Goal: Task Accomplishment & Management: Use online tool/utility

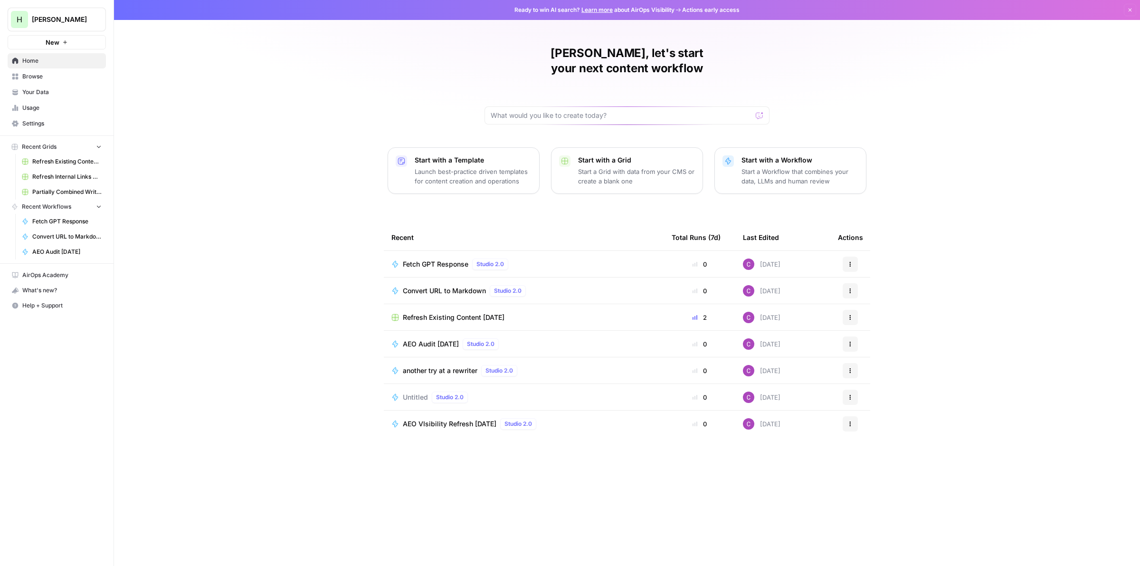
click at [768, 167] on p "Start a Workflow that combines your data, LLMs and human review" at bounding box center [799, 176] width 117 height 19
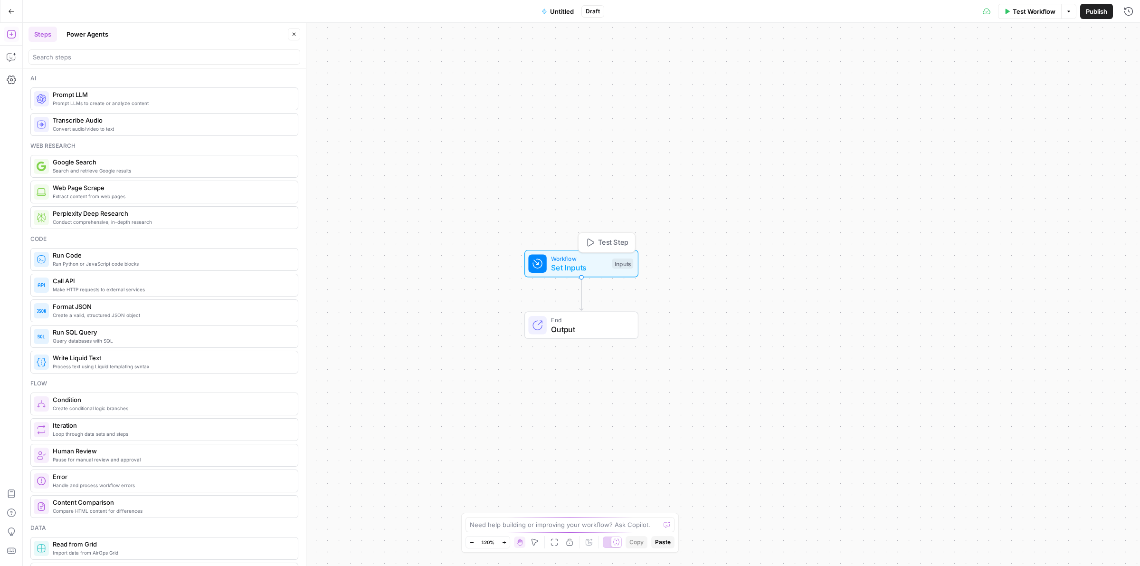
click at [561, 269] on span "Set Inputs" at bounding box center [579, 267] width 57 height 11
click at [962, 64] on button "Add Field" at bounding box center [942, 64] width 348 height 15
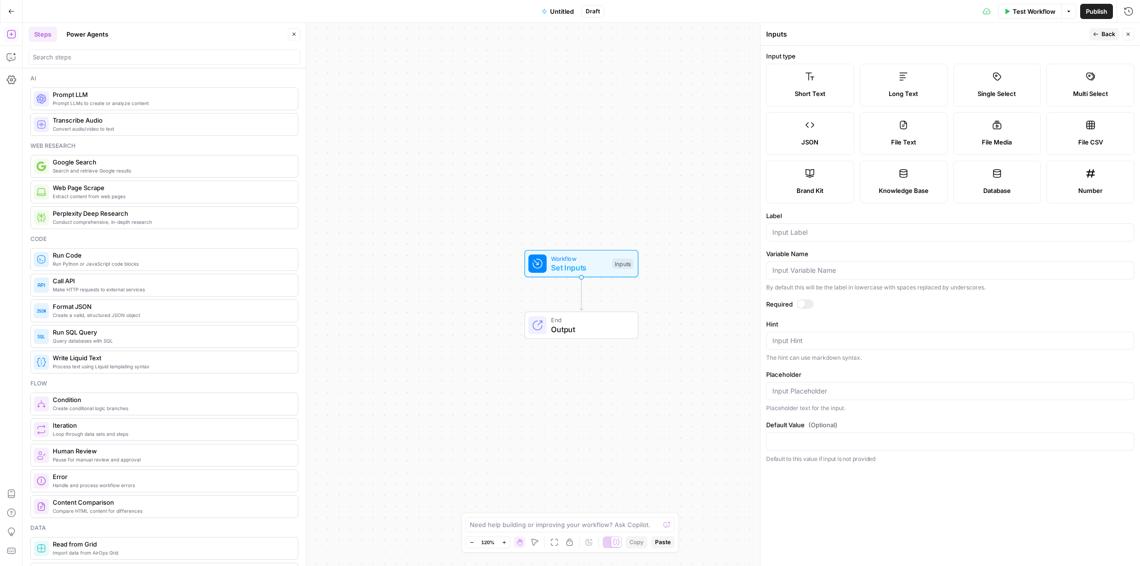
click at [912, 79] on label "Long Text" at bounding box center [904, 85] width 88 height 43
click at [850, 229] on input "Label" at bounding box center [950, 231] width 356 height 9
type input "Site 1"
click at [1095, 32] on icon "button" at bounding box center [1095, 34] width 5 height 4
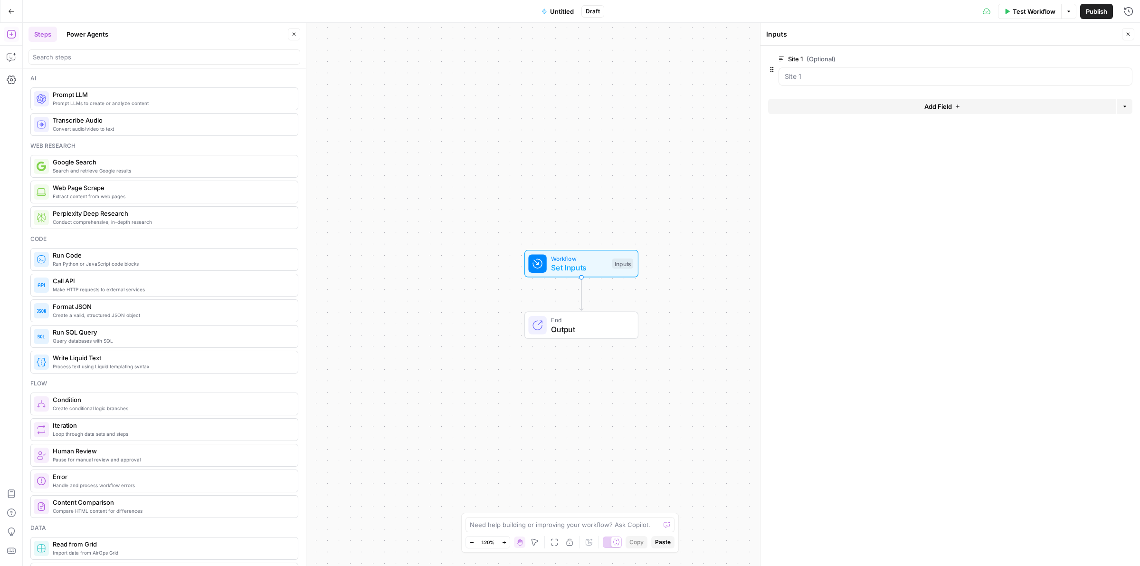
click at [889, 100] on button "Add Field" at bounding box center [942, 106] width 348 height 15
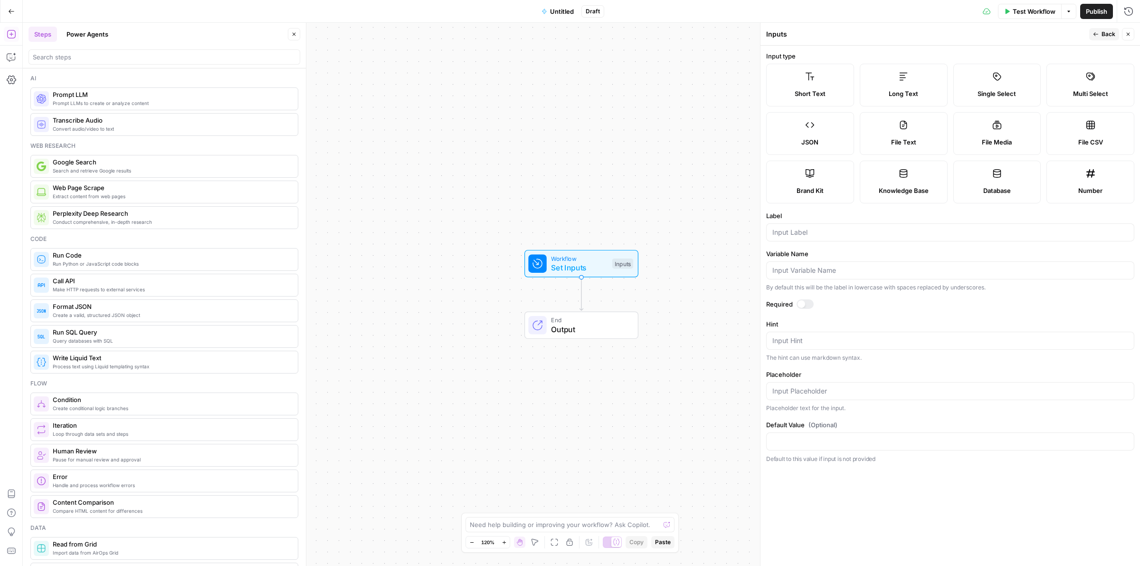
click at [910, 93] on span "Long Text" at bounding box center [902, 93] width 29 height 9
click at [863, 231] on input "Label" at bounding box center [950, 231] width 356 height 9
type input "Site 2"
click at [1093, 36] on icon "button" at bounding box center [1096, 34] width 6 height 6
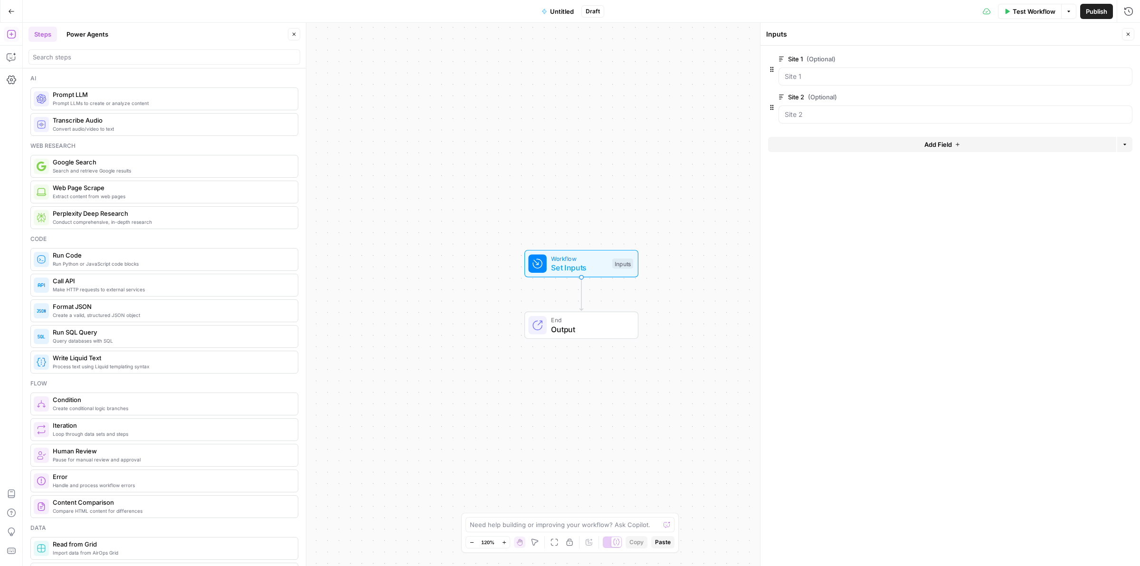
click at [863, 144] on button "Add Field" at bounding box center [942, 144] width 348 height 15
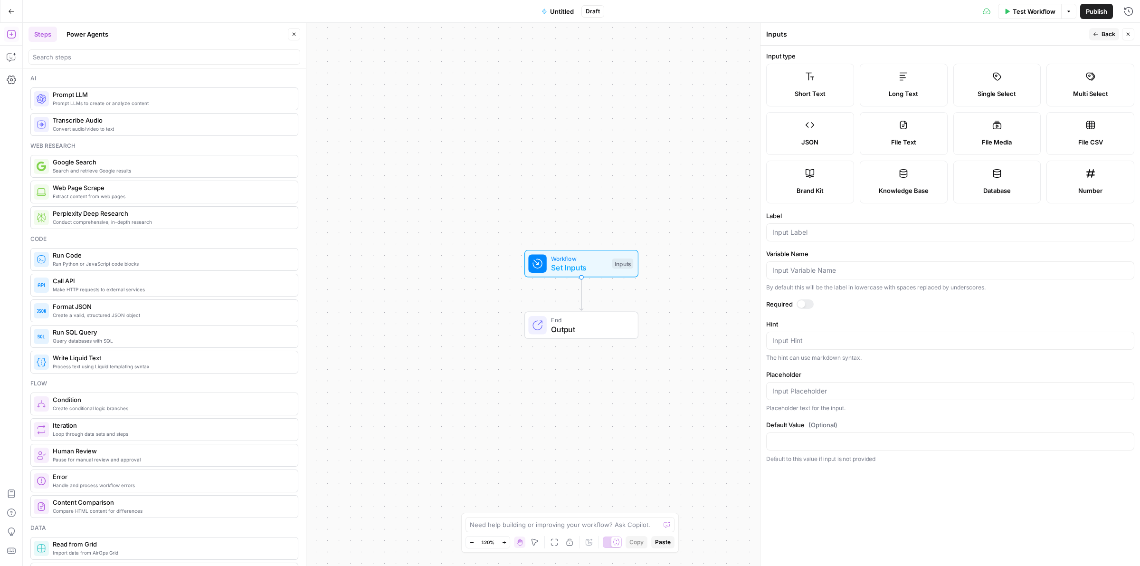
click at [922, 81] on label "Long Text" at bounding box center [904, 85] width 88 height 43
click at [860, 226] on div at bounding box center [950, 232] width 368 height 18
type input "Site 3"
click at [1102, 36] on span "Back" at bounding box center [1108, 34] width 14 height 9
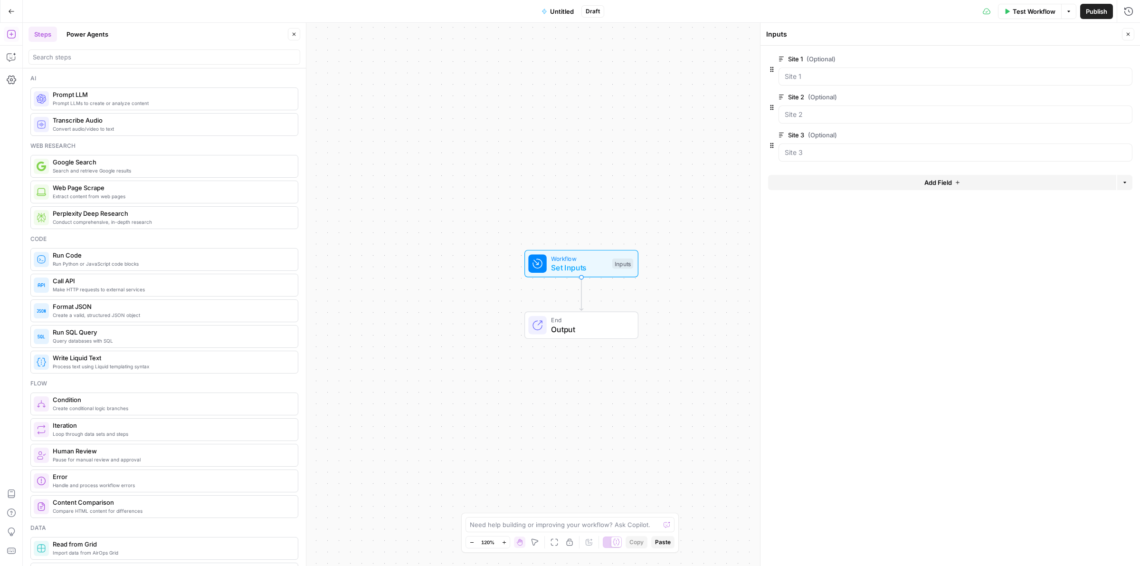
click at [955, 181] on icon "button" at bounding box center [957, 183] width 6 height 6
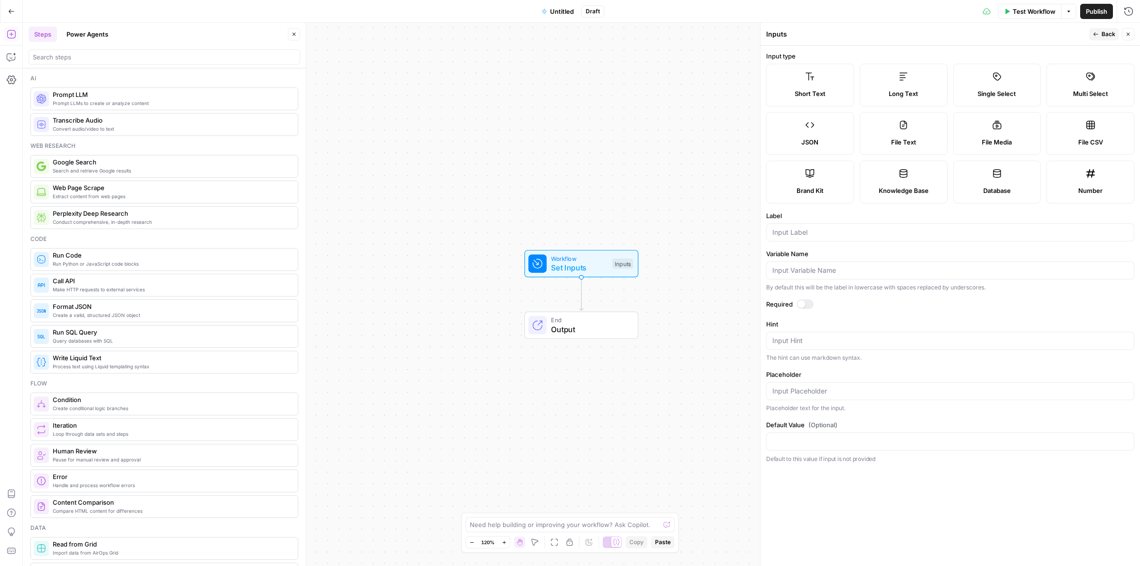
click at [926, 90] on div "Long Text" at bounding box center [904, 93] width 72 height 9
click at [812, 229] on input "Label" at bounding box center [950, 231] width 356 height 9
type input "Site 4"
click at [1091, 37] on button "Back" at bounding box center [1104, 34] width 30 height 12
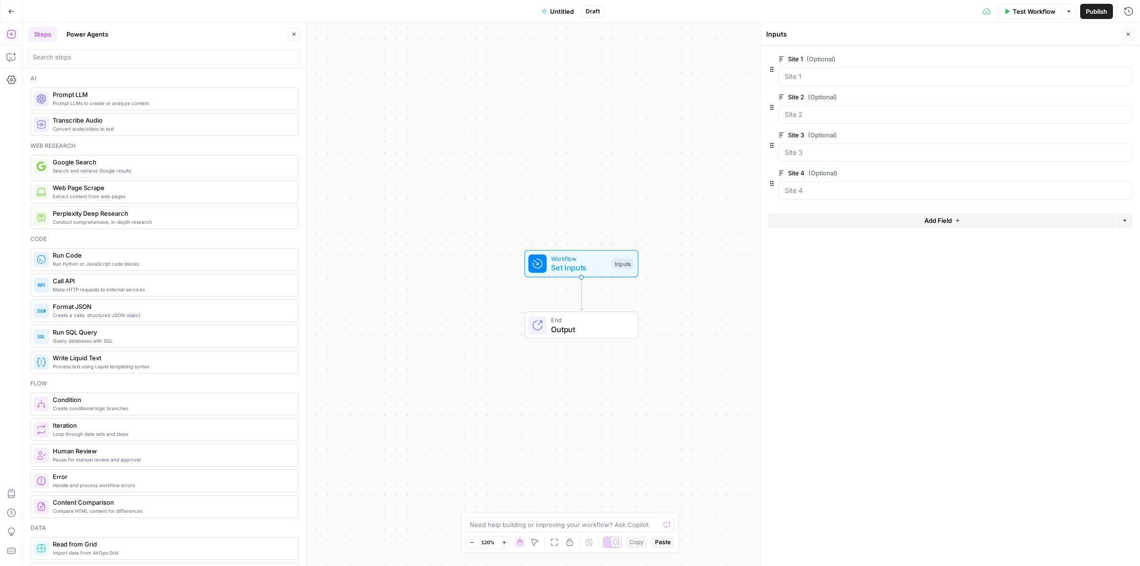
click at [1125, 33] on icon "button" at bounding box center [1128, 34] width 6 height 6
click at [609, 238] on span "Test Step" at bounding box center [613, 242] width 30 height 10
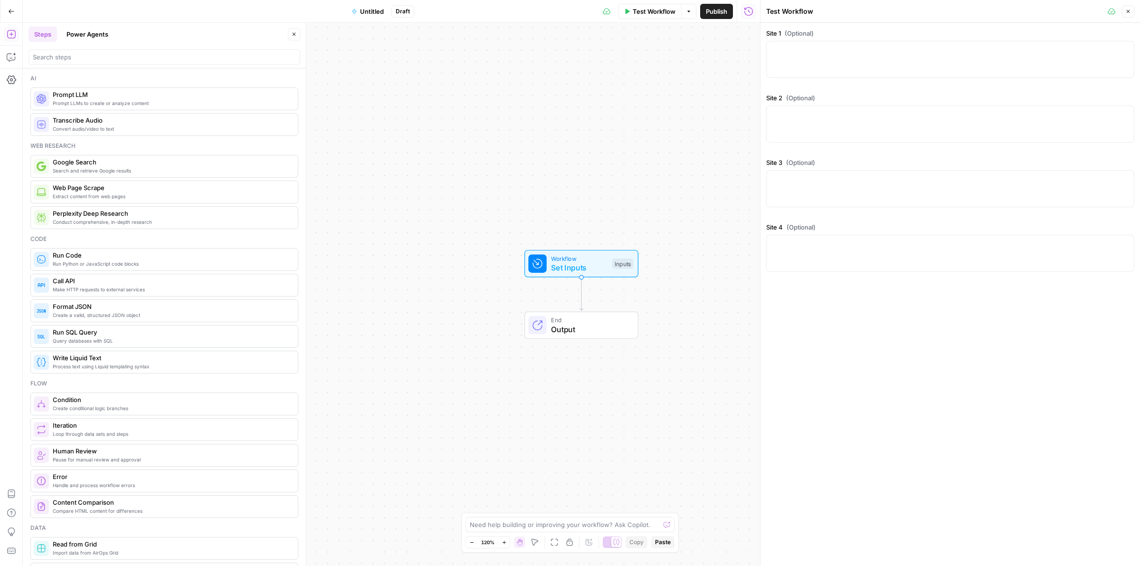
click at [359, 7] on button "Untitled" at bounding box center [368, 11] width 44 height 15
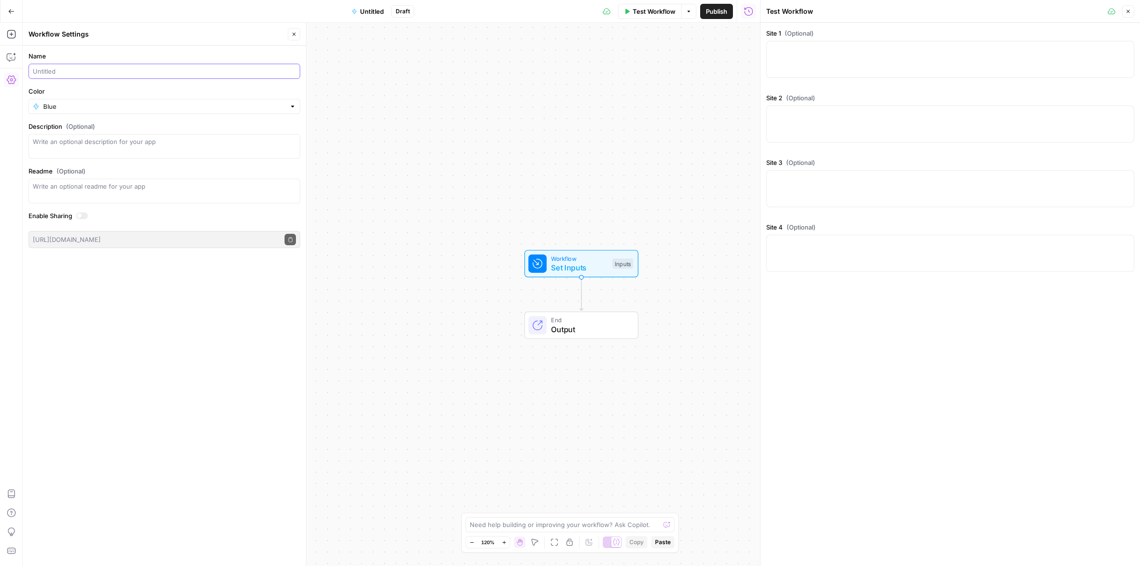
click at [116, 72] on input "Name" at bounding box center [164, 70] width 263 height 9
type input "Basic Page Compare"
click at [293, 36] on icon "button" at bounding box center [294, 34] width 6 height 6
click at [815, 58] on div at bounding box center [950, 59] width 368 height 37
paste textarea "[Skip to content](https://oklahomalawyer.com/oklahoma-city-car-accident-lawyer/…"
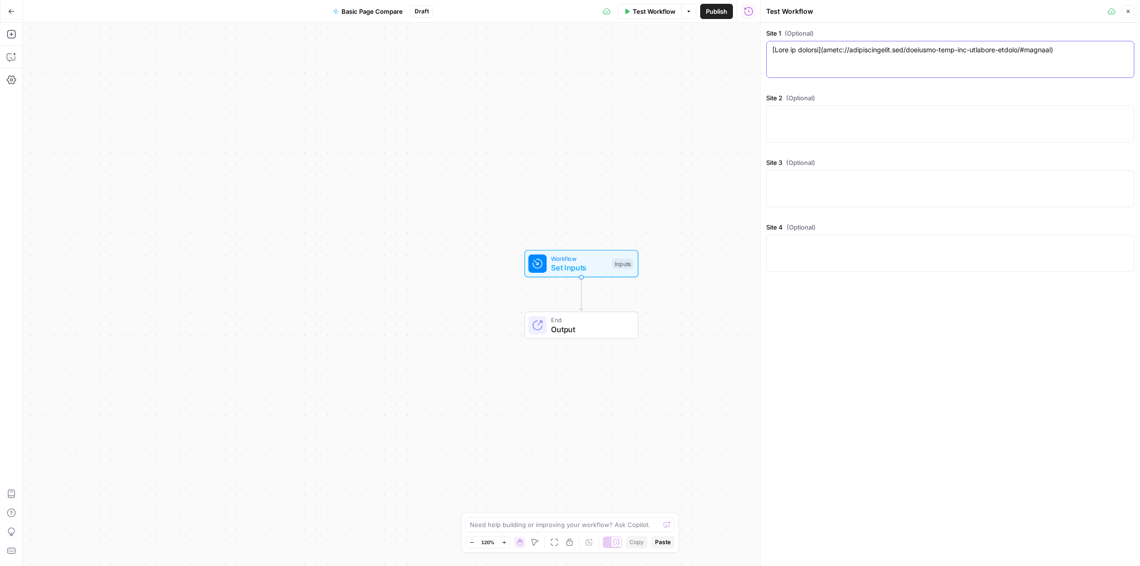
scroll to position [9840, 0]
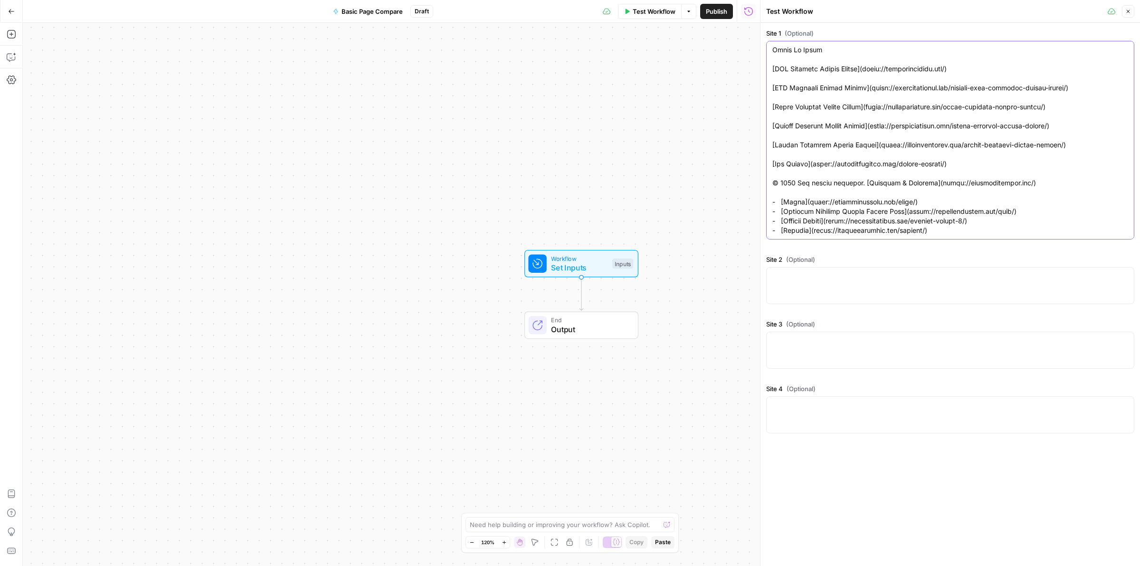
type textarea "[Skip to content](https://oklahomalawyer.com/oklahoma-city-car-accident-lawyer/…"
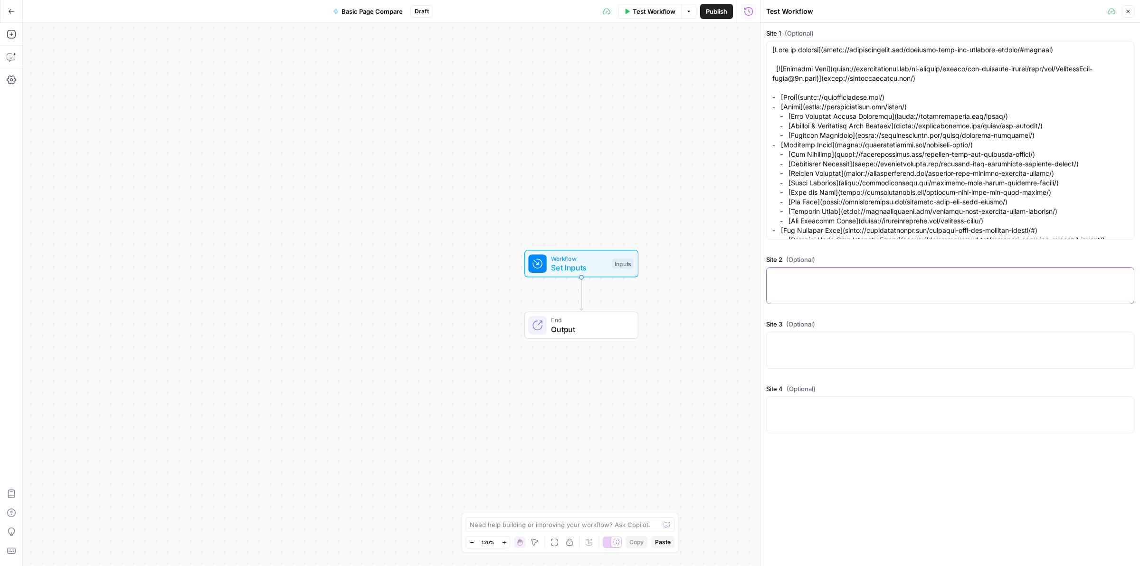
drag, startPoint x: 799, startPoint y: 280, endPoint x: 804, endPoint y: 281, distance: 5.3
click at [799, 280] on textarea "Site 2 (Optional)" at bounding box center [950, 275] width 356 height 9
paste textarea "[ ![Dan Davis Law](https://dandavislaw.com/wp-content/uploads/2025/01/dan-davis…"
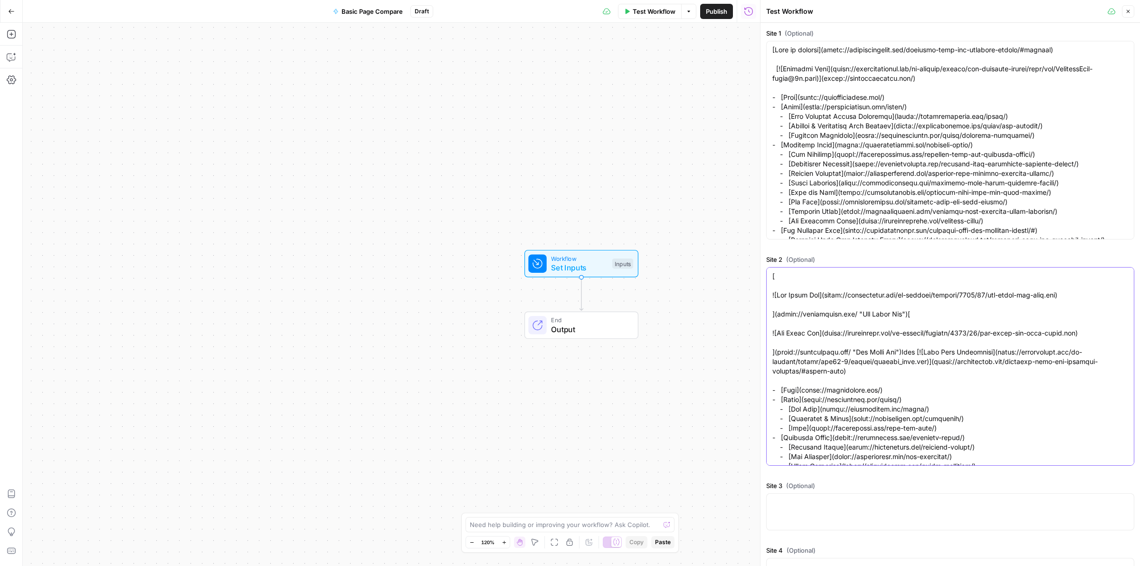
scroll to position [4160, 0]
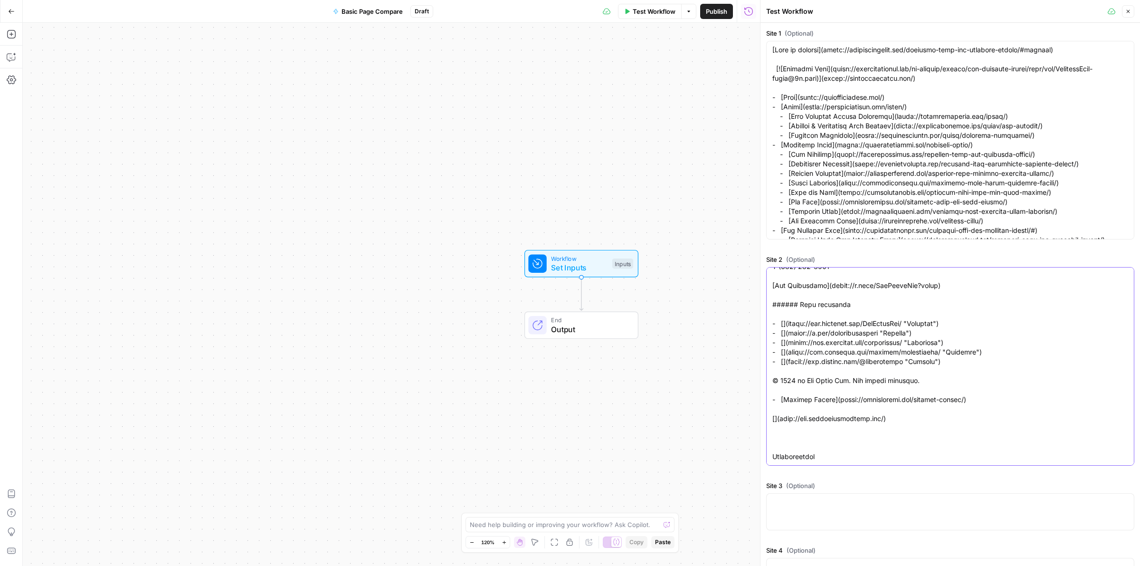
drag, startPoint x: 784, startPoint y: 398, endPoint x: 764, endPoint y: 361, distance: 42.3
click at [764, 361] on div "Test Workflow Close Site 1 (Optional) Site 2 (Optional) Site 3 (Optional) Site …" at bounding box center [950, 283] width 380 height 566
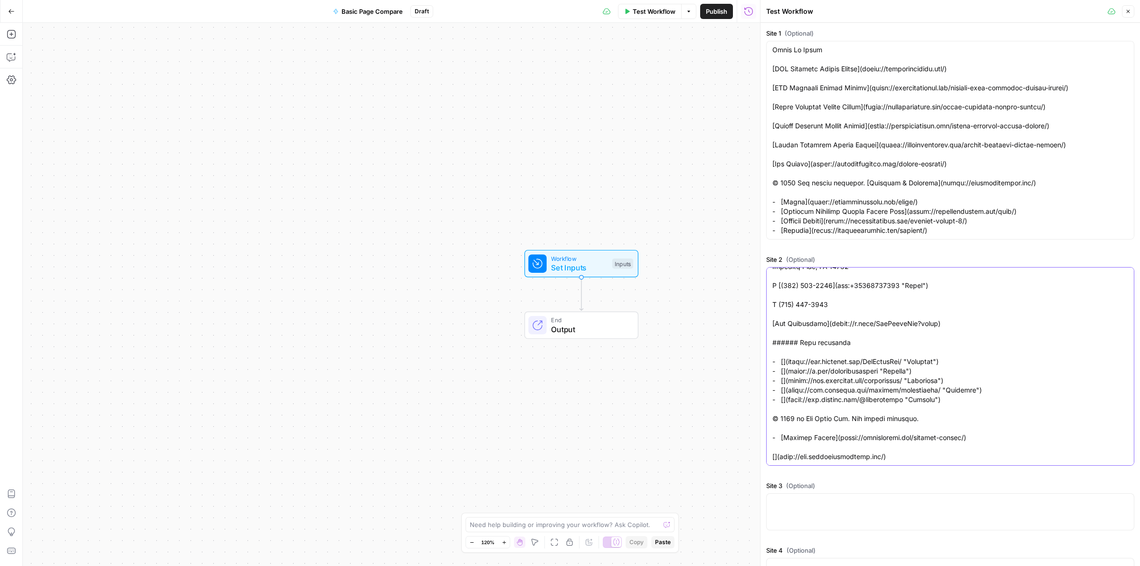
scroll to position [10049, 0]
type textarea "[ ![Dan Davis Law](https://dandavislaw.com/wp-content/uploads/2025/01/dan-davis…"
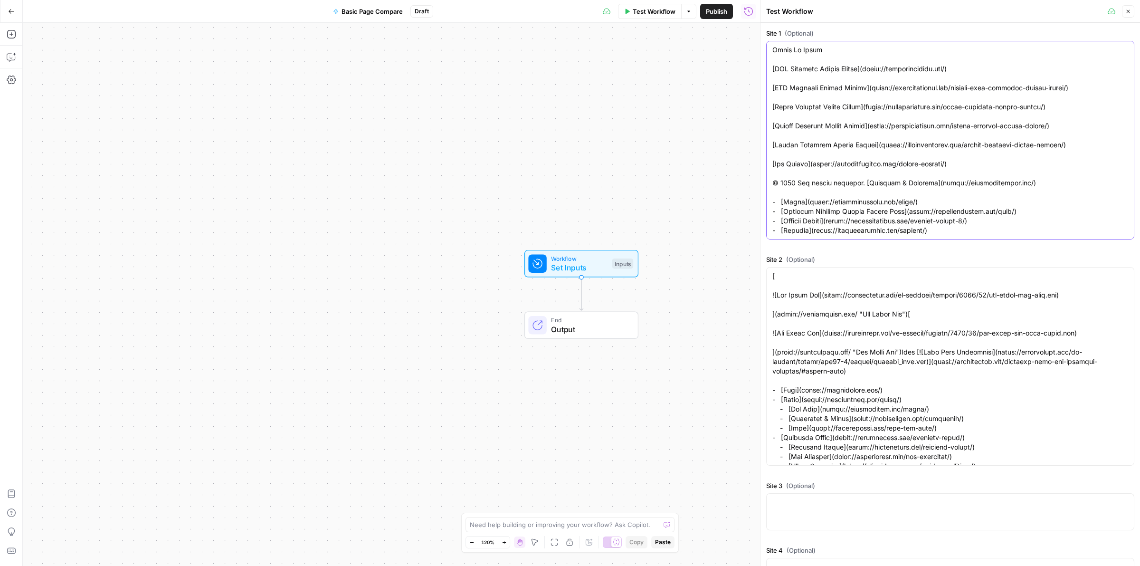
type textarea "[Skip to content](https://oklahomalawyer.com/oklahoma-city-car-accident-lawyer/…"
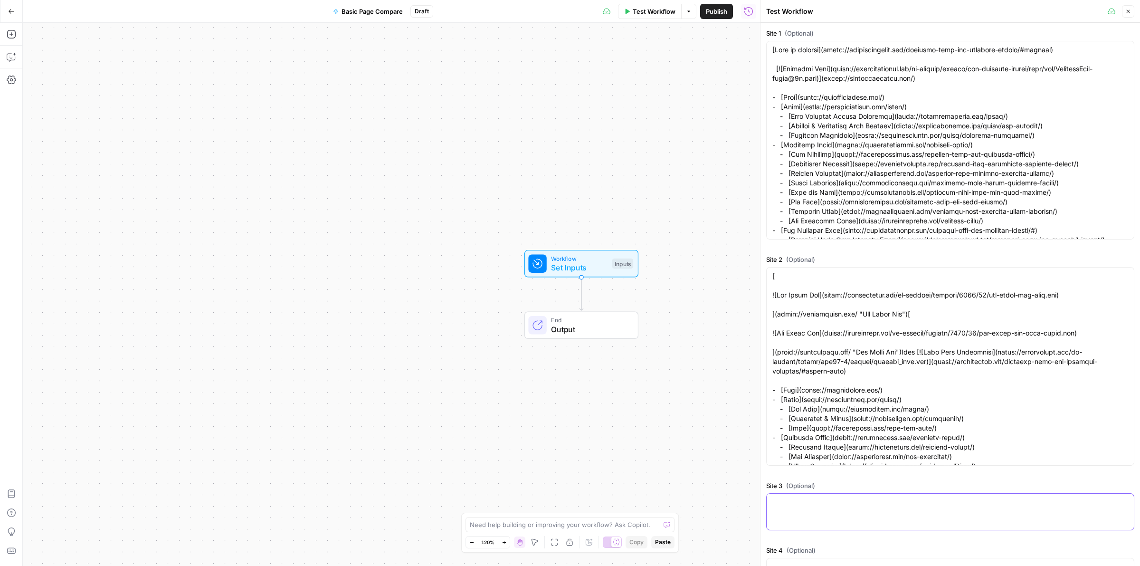
click at [803, 501] on textarea "Site 3 (Optional)" at bounding box center [950, 501] width 356 height 9
paste textarea "[Skip Navigation](https://cainlaw-okc.com/car-accident-lawyers/#main-wrapper) -…"
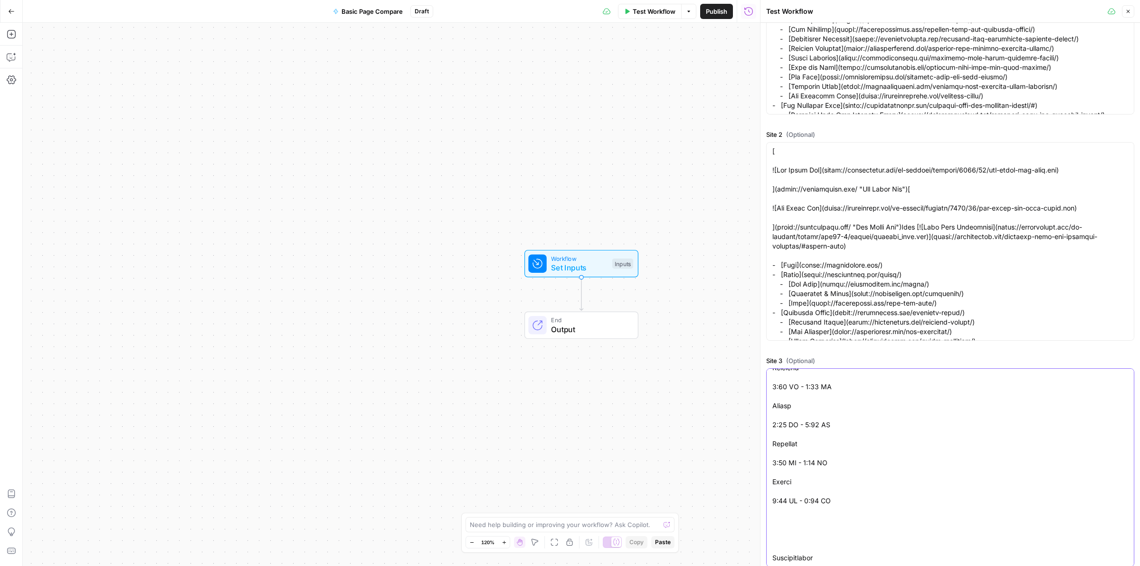
scroll to position [200, 0]
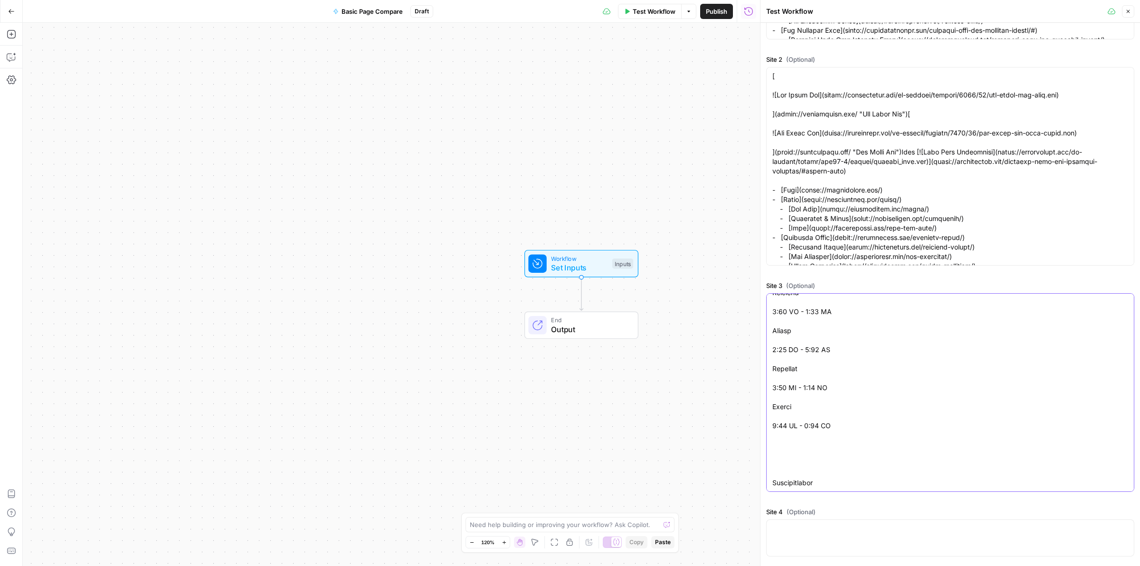
drag, startPoint x: 855, startPoint y: 435, endPoint x: 850, endPoint y: 589, distance: 154.4
click at [850, 565] on html "H Hasbrook New Home Browse Your Data Usage Settings Recent Grids Refresh Existi…" at bounding box center [570, 283] width 1140 height 566
type textarea "[Skip Navigation](https://cainlaw-okc.com/car-accident-lawyers/#main-wrapper) -…"
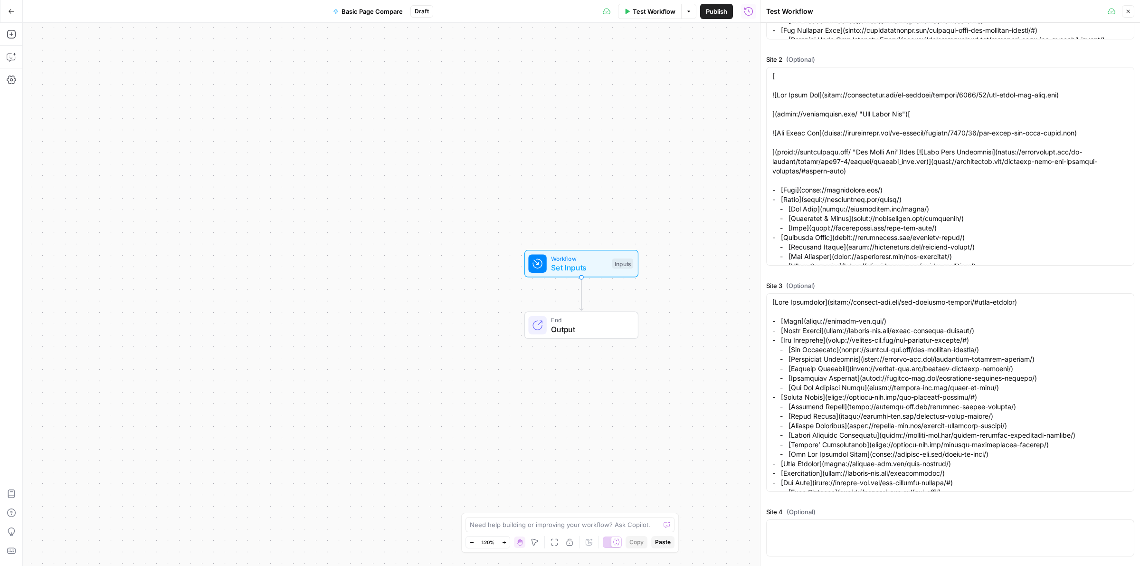
click at [844, 534] on div at bounding box center [950, 537] width 368 height 37
paste textarea "[![Laird Hammons Laird Personal Injury Lawyers located in 1332 SW 89th St, Okla…"
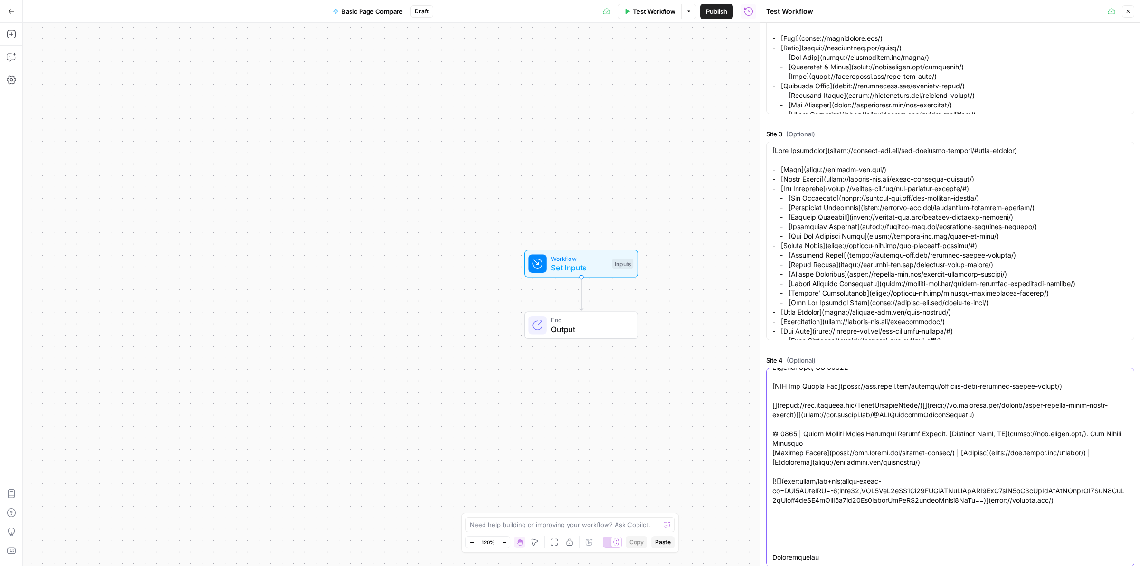
scroll to position [361, 0]
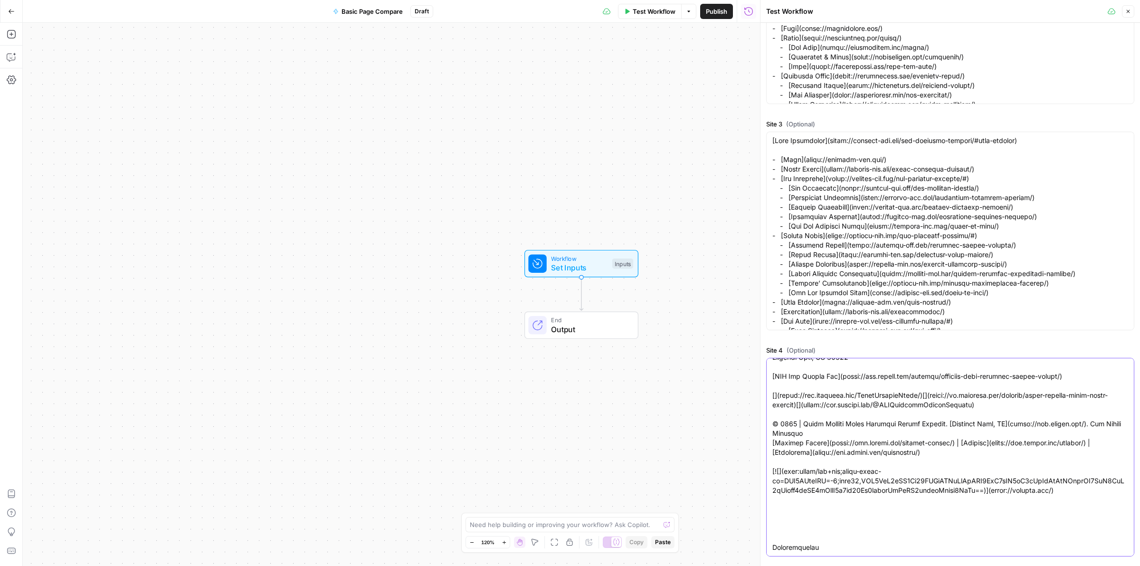
drag, startPoint x: 782, startPoint y: 464, endPoint x: 886, endPoint y: 589, distance: 162.5
click at [886, 565] on html "H Hasbrook New Home Browse Your Data Usage Settings Recent Grids Refresh Existi…" at bounding box center [570, 283] width 1140 height 566
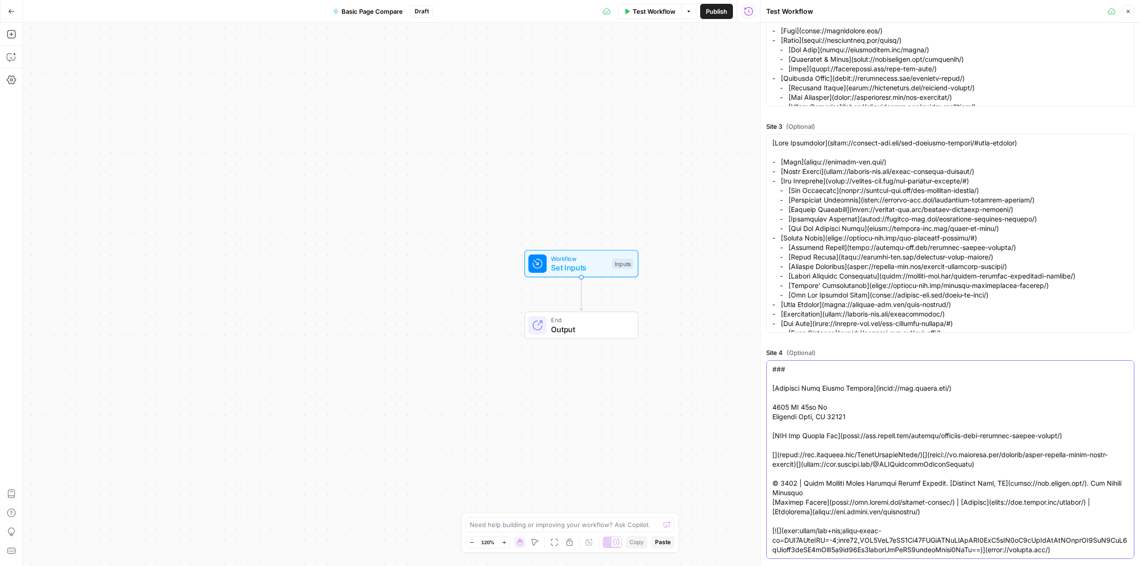
scroll to position [361, 0]
type textarea "[![Laird Hammons Laird Personal Injury Lawyers located in 1332 SW 89th St, Okla…"
click at [1129, 15] on button "Close" at bounding box center [1128, 11] width 12 height 12
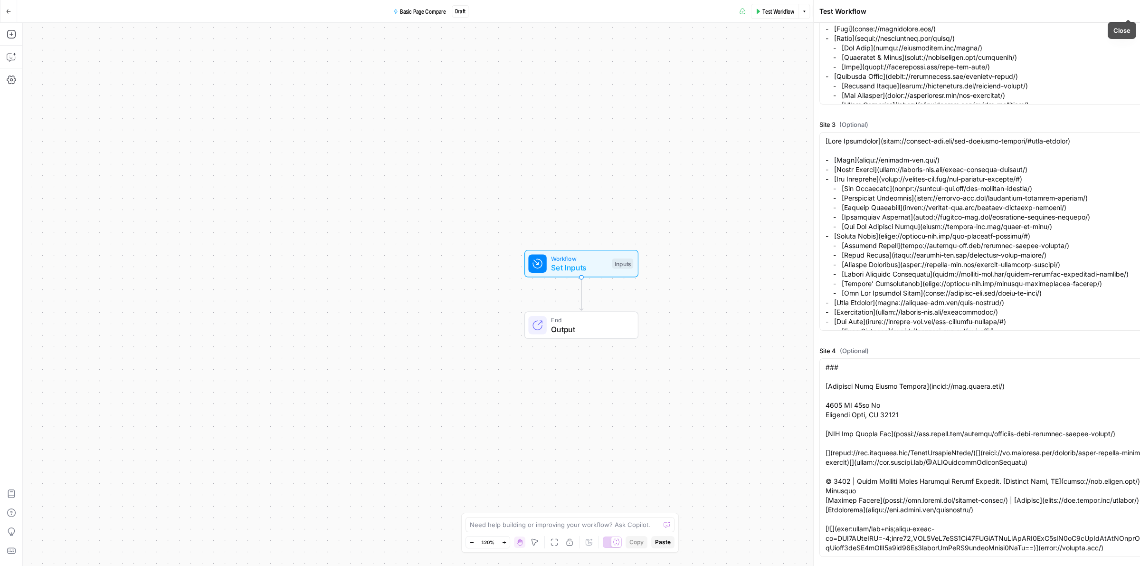
scroll to position [0, 0]
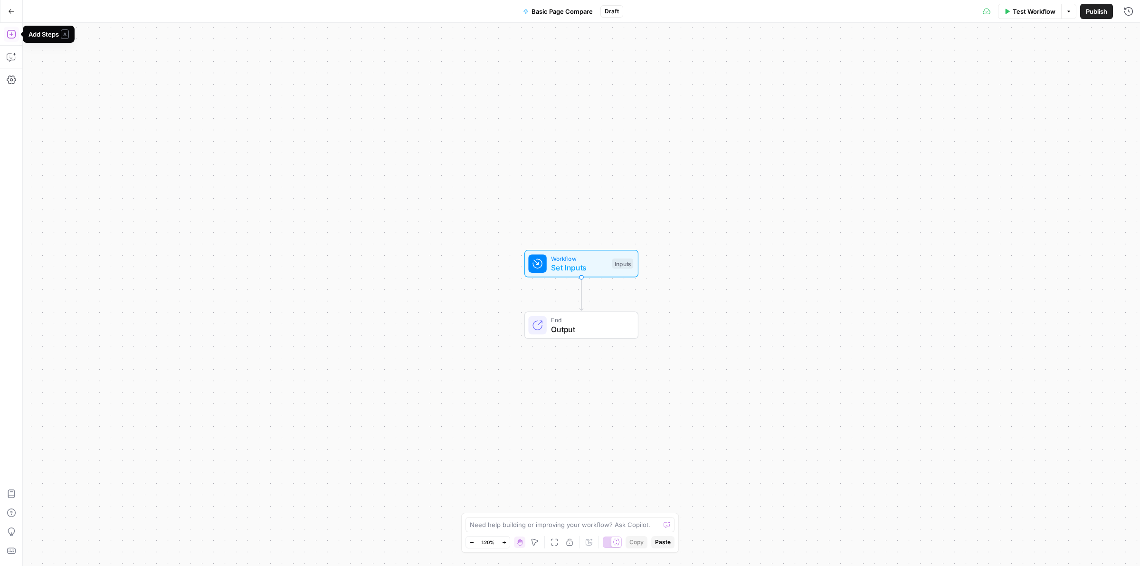
click at [9, 33] on icon "button" at bounding box center [11, 33] width 9 height 9
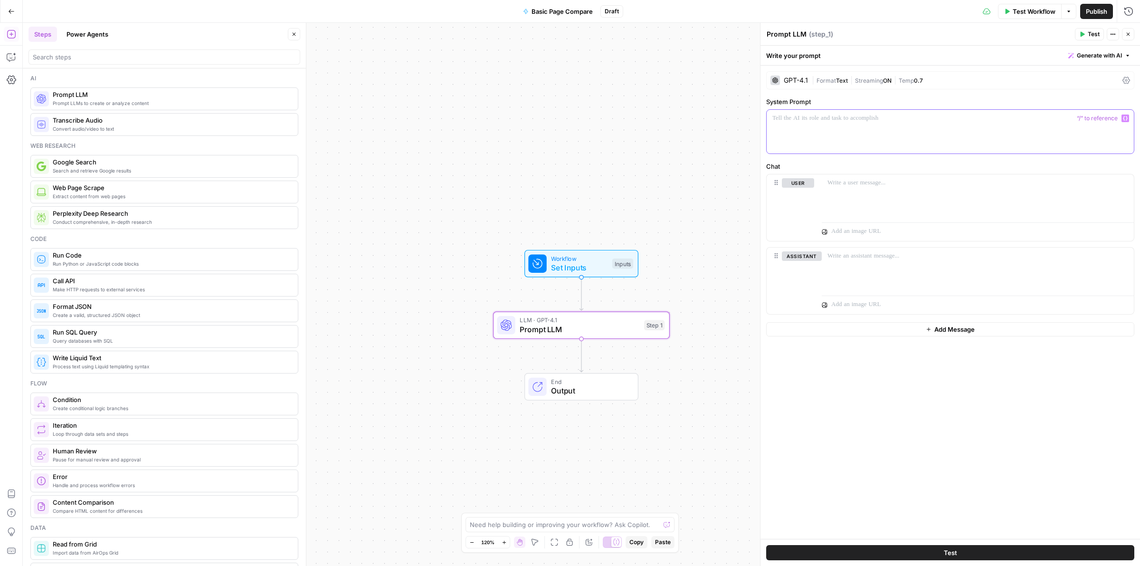
click at [862, 126] on div at bounding box center [949, 132] width 367 height 44
click at [943, 114] on p "**********" at bounding box center [949, 117] width 355 height 9
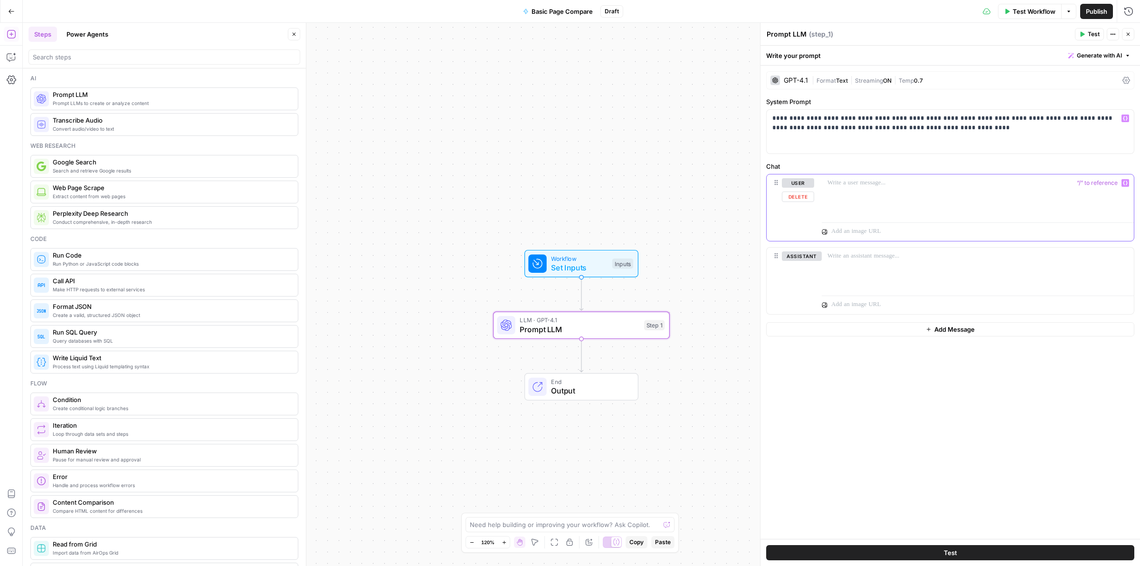
click at [836, 189] on div at bounding box center [978, 196] width 312 height 44
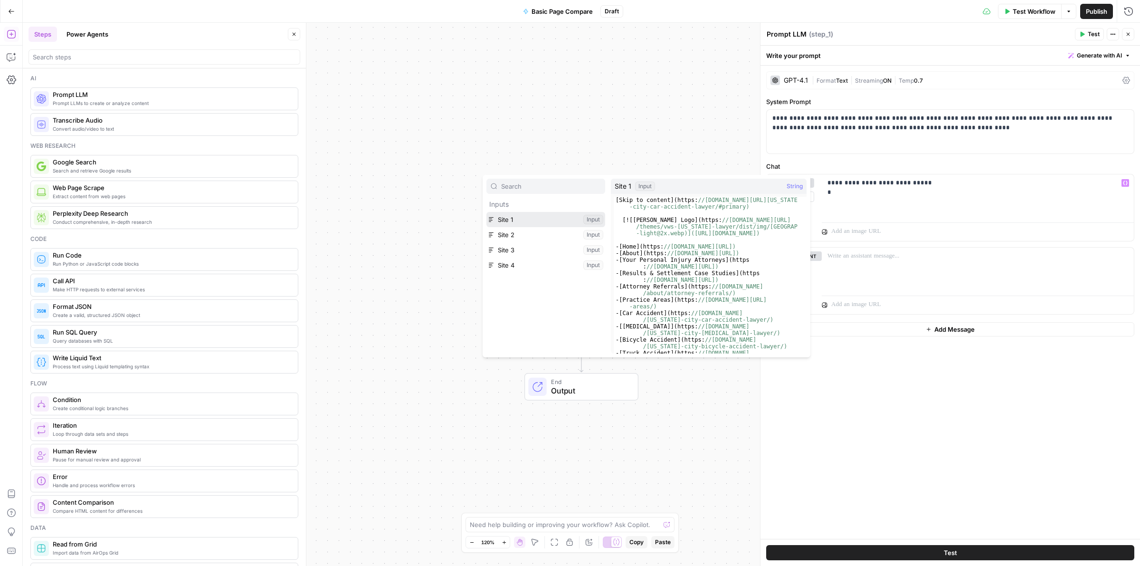
click at [502, 226] on button "Select variable Site 1" at bounding box center [545, 219] width 119 height 15
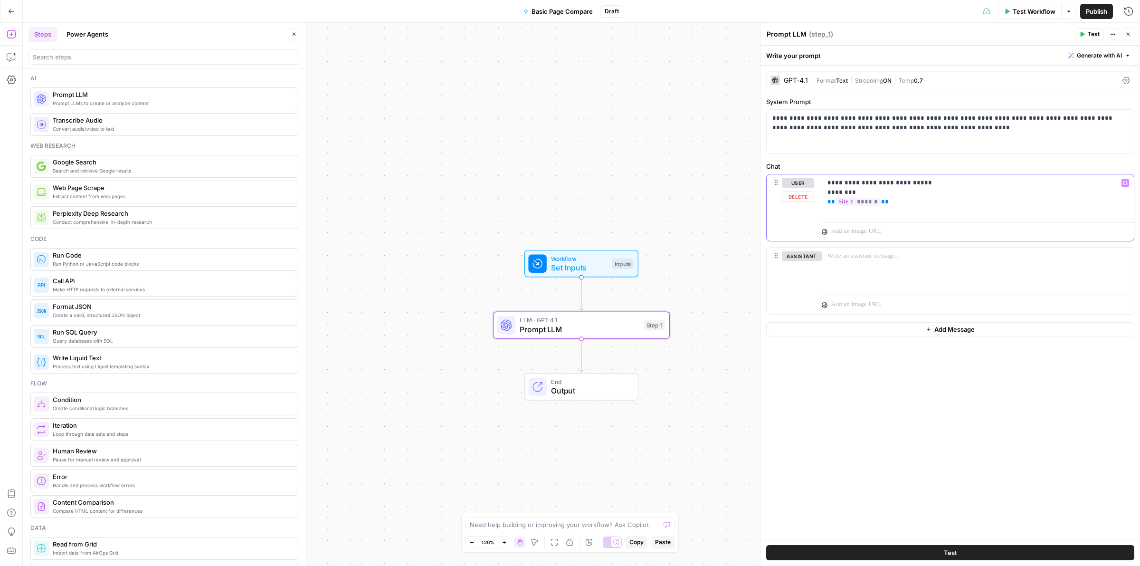
drag, startPoint x: 857, startPoint y: 189, endPoint x: 767, endPoint y: 191, distance: 89.8
click at [767, 191] on div "**********" at bounding box center [949, 207] width 367 height 66
copy p "********"
drag, startPoint x: 861, startPoint y: 217, endPoint x: 813, endPoint y: 198, distance: 52.0
click at [813, 198] on div "**********" at bounding box center [949, 217] width 367 height 87
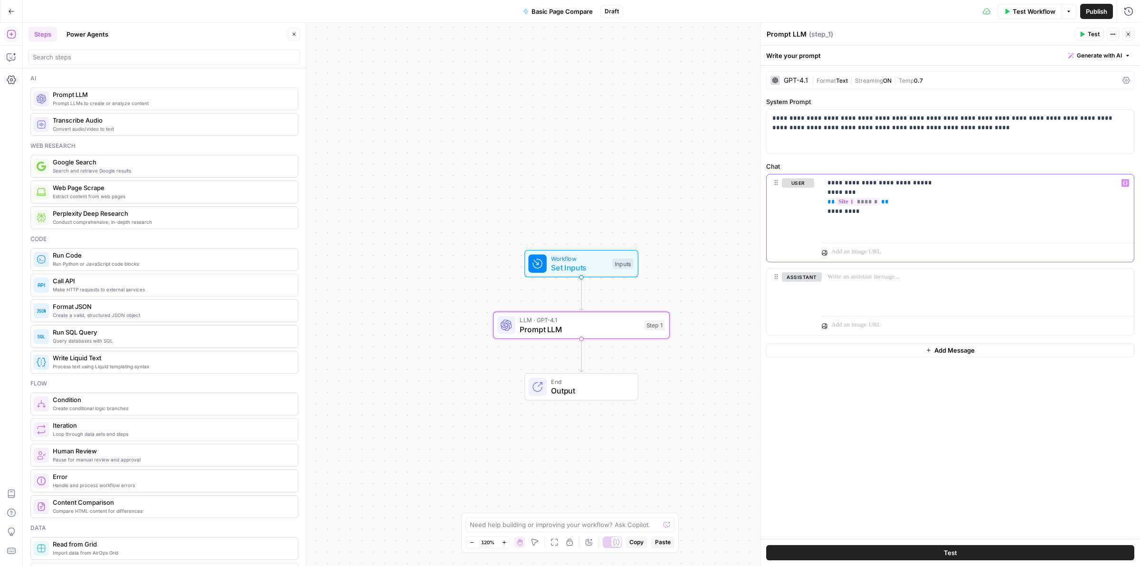
copy p "******** ** ****** ** *********"
click at [992, 215] on p "**********" at bounding box center [977, 206] width 300 height 57
click at [887, 233] on p "**********" at bounding box center [977, 206] width 300 height 57
click at [846, 228] on p "**********" at bounding box center [977, 206] width 300 height 57
drag, startPoint x: 790, startPoint y: 233, endPoint x: 770, endPoint y: 233, distance: 19.5
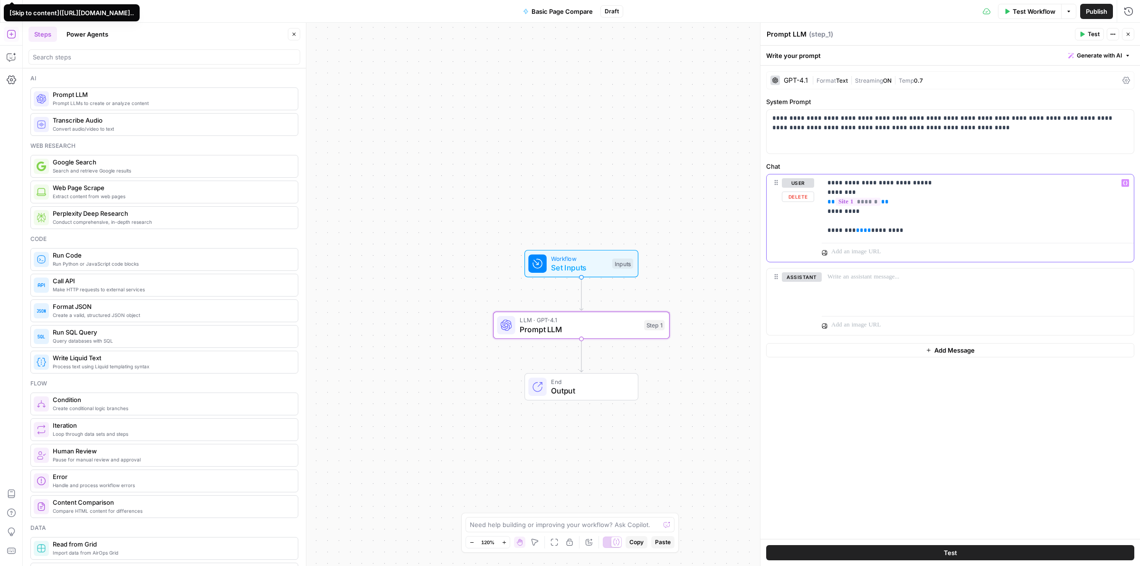
click at [770, 233] on div "**********" at bounding box center [949, 217] width 367 height 87
drag, startPoint x: 855, startPoint y: 193, endPoint x: 806, endPoint y: 192, distance: 48.9
click at [806, 192] on div "**********" at bounding box center [949, 217] width 367 height 87
copy p "********"
click at [844, 232] on p "**********" at bounding box center [977, 206] width 300 height 57
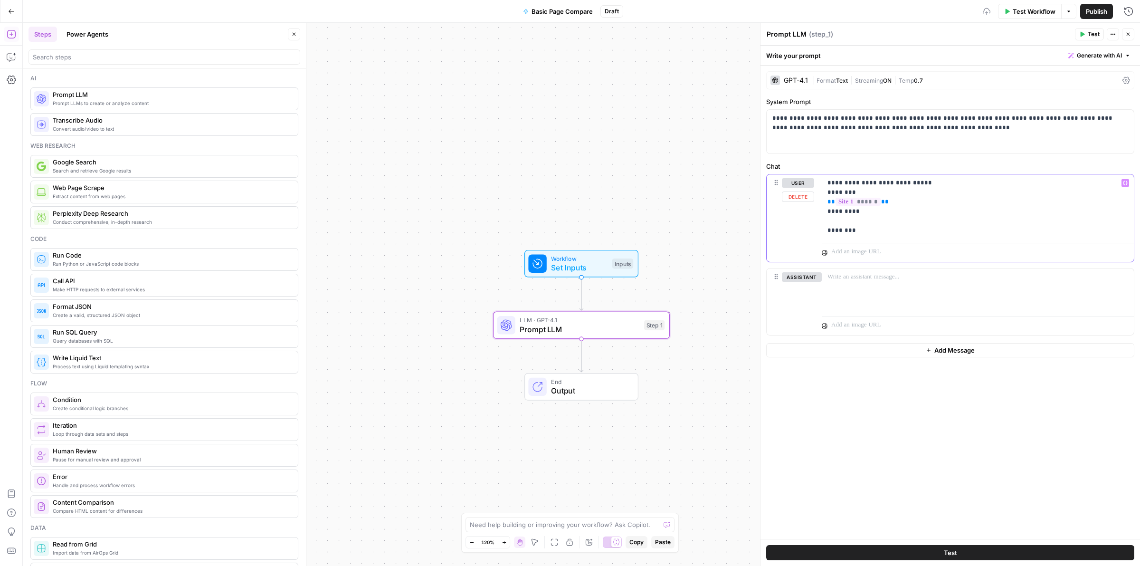
click at [844, 229] on p "**********" at bounding box center [977, 206] width 300 height 57
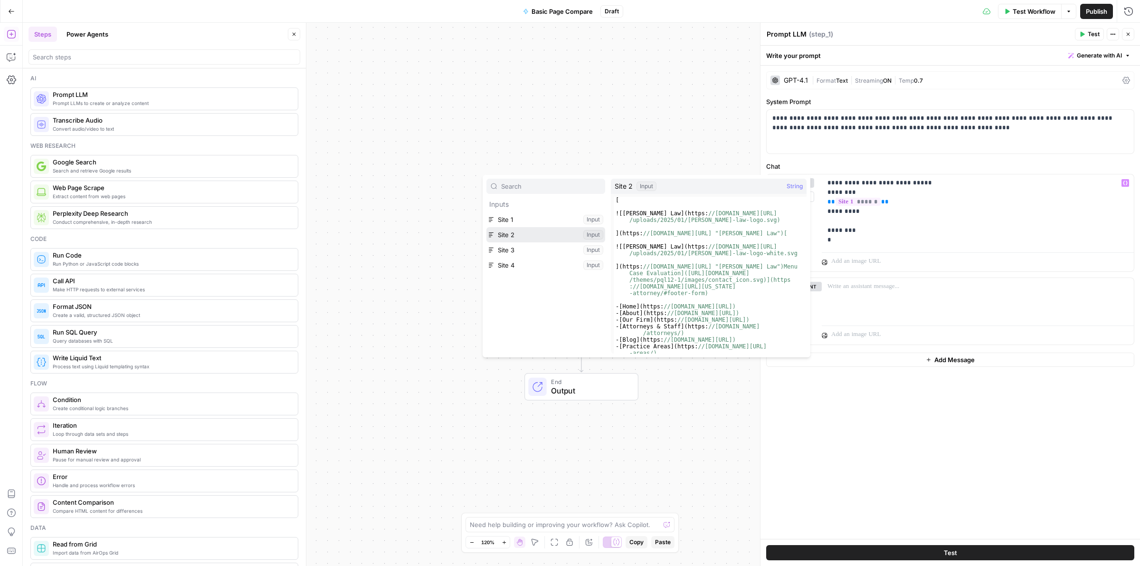
click at [497, 235] on button "Select variable Site 2" at bounding box center [545, 234] width 119 height 15
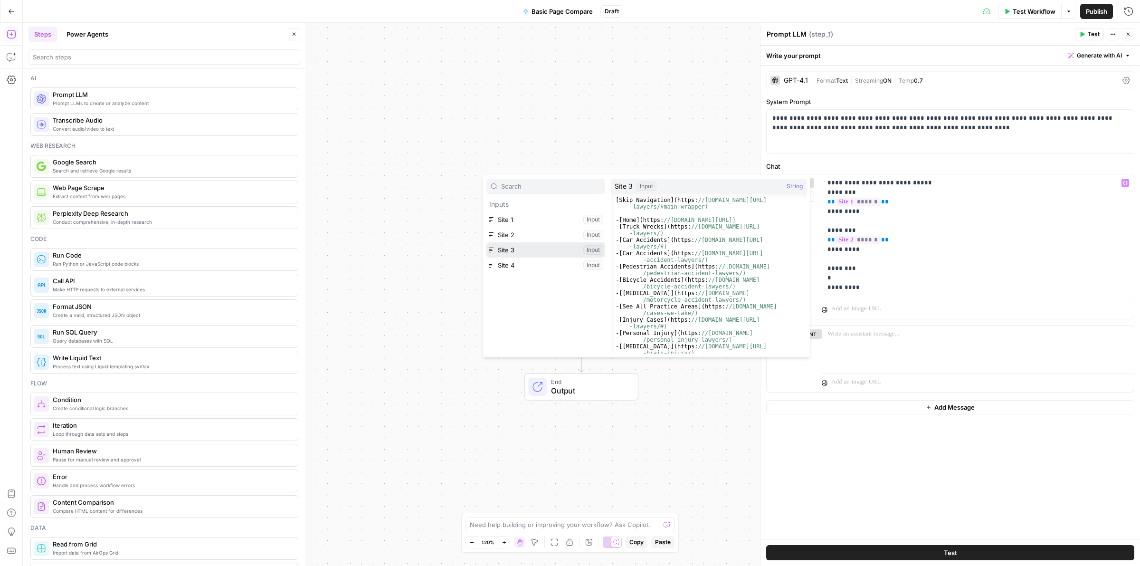
click at [515, 252] on button "Select variable Site 3" at bounding box center [545, 249] width 119 height 15
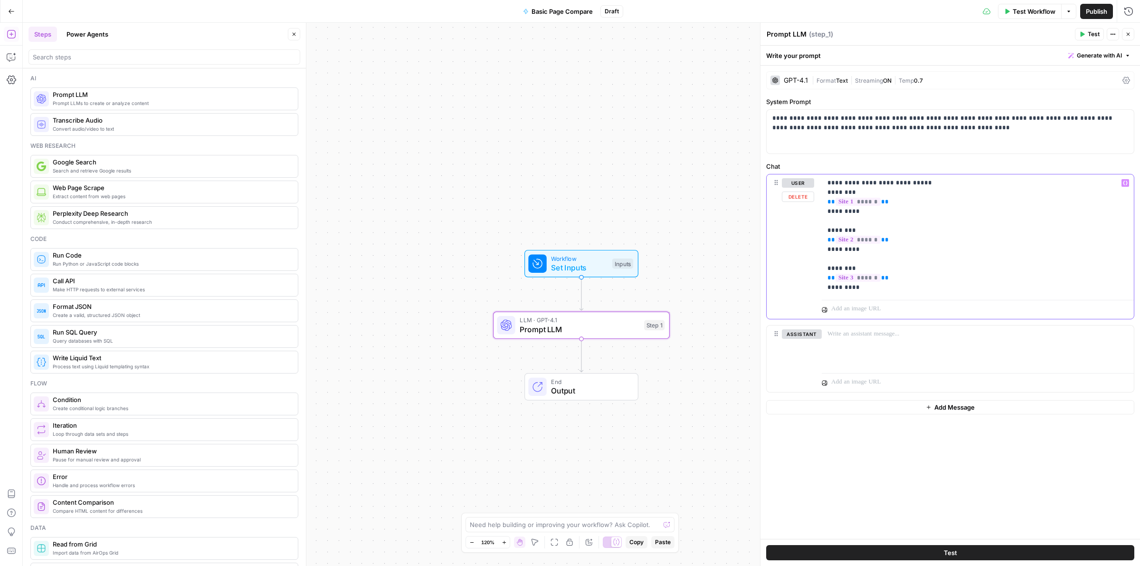
click at [892, 291] on p "**********" at bounding box center [977, 235] width 300 height 114
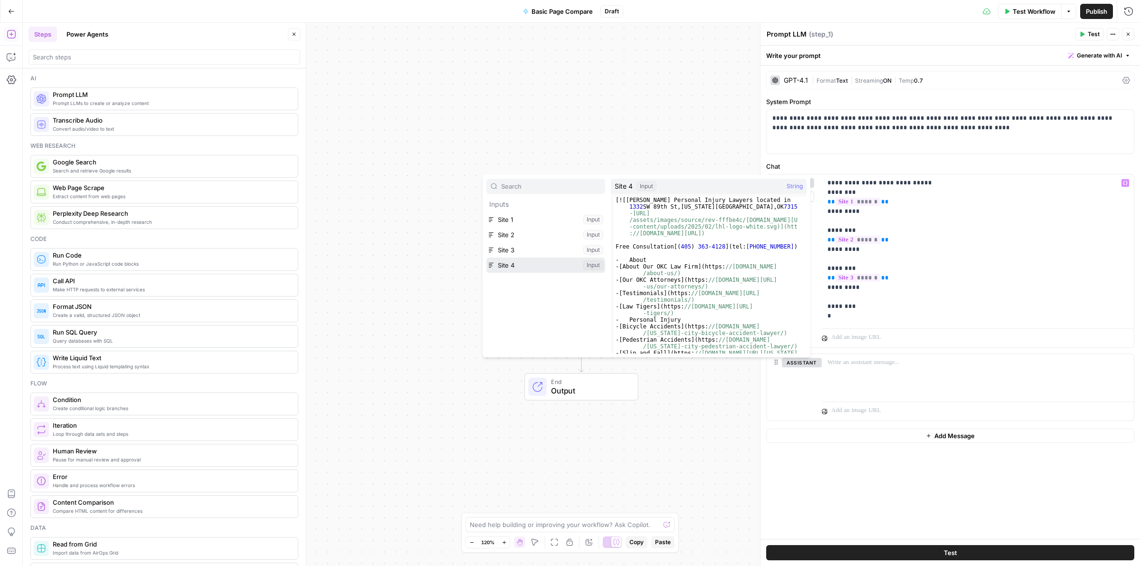
click at [501, 268] on button "Select variable Site 4" at bounding box center [545, 264] width 119 height 15
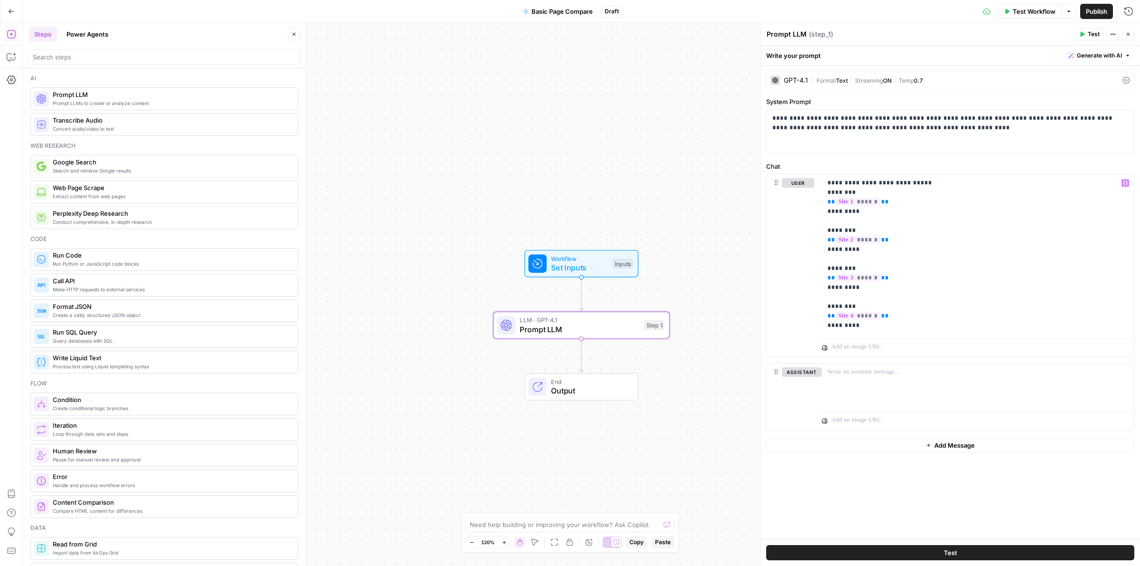
click at [920, 82] on span "0.7" at bounding box center [918, 80] width 9 height 7
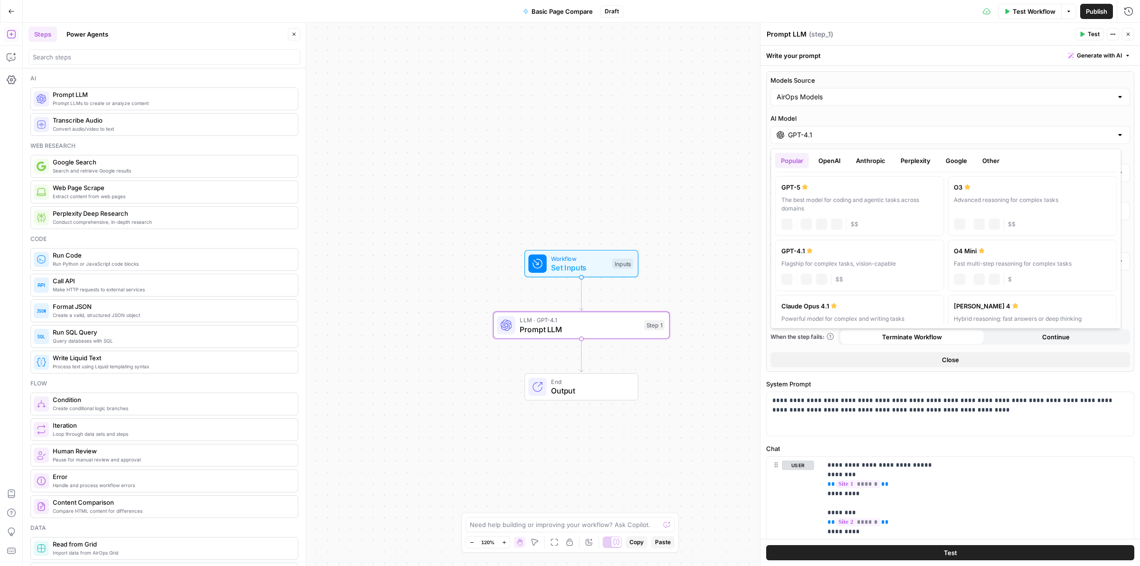
click at [853, 136] on input "GPT-4.1" at bounding box center [950, 134] width 324 height 9
click at [831, 163] on button "OpenAI" at bounding box center [830, 160] width 34 height 15
click at [846, 193] on label "GPT-5 The best model for coding and agentic tasks across domains chat Vision Ca…" at bounding box center [859, 206] width 169 height 60
type input "GPT-5"
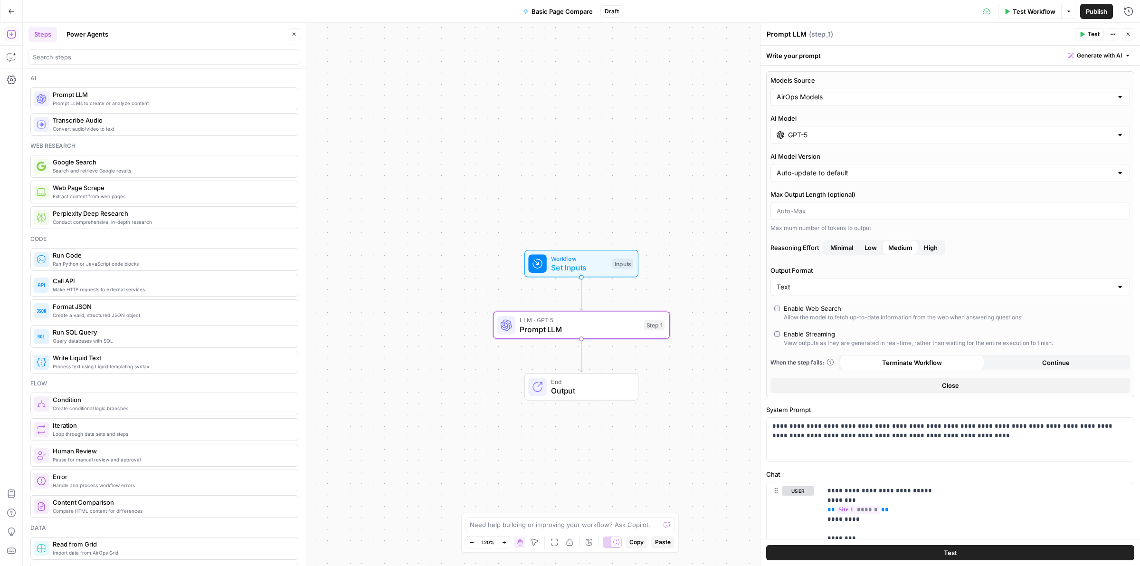
click at [935, 251] on span "High" at bounding box center [931, 247] width 14 height 9
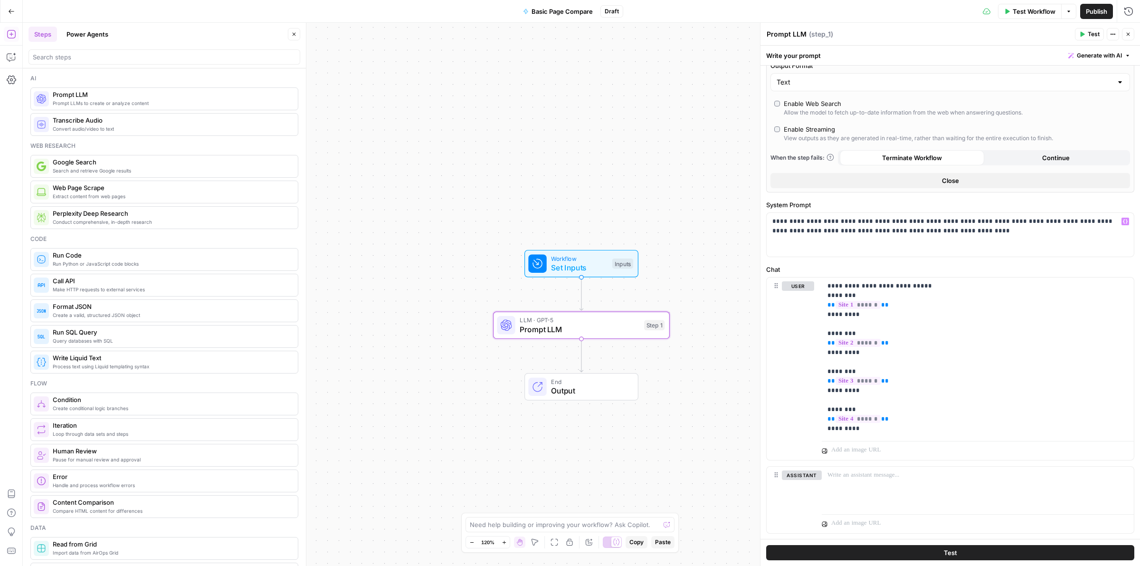
scroll to position [229, 0]
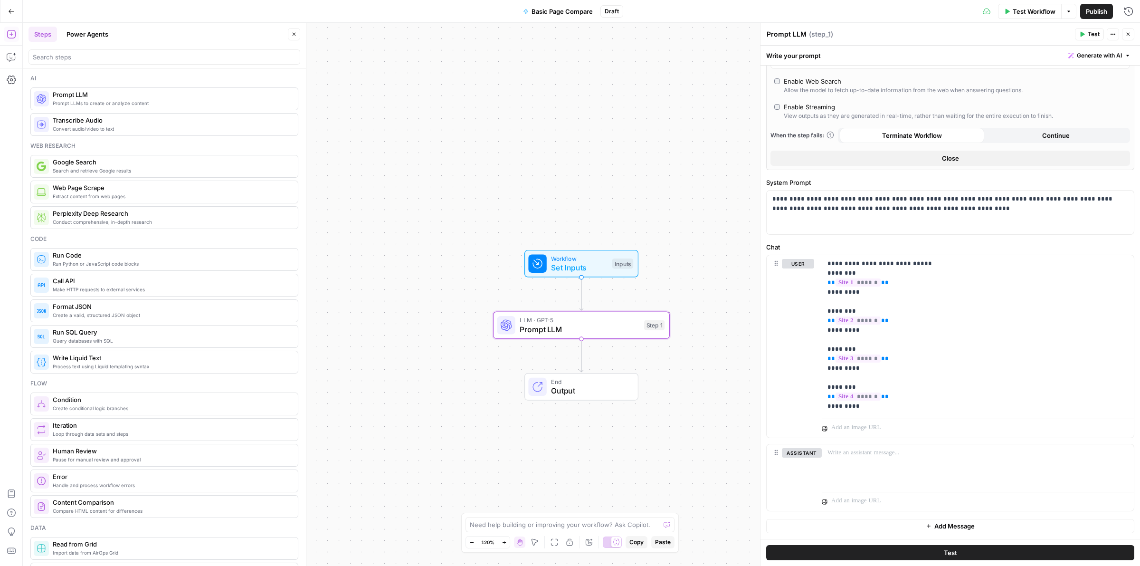
click at [1128, 36] on icon "button" at bounding box center [1128, 34] width 6 height 6
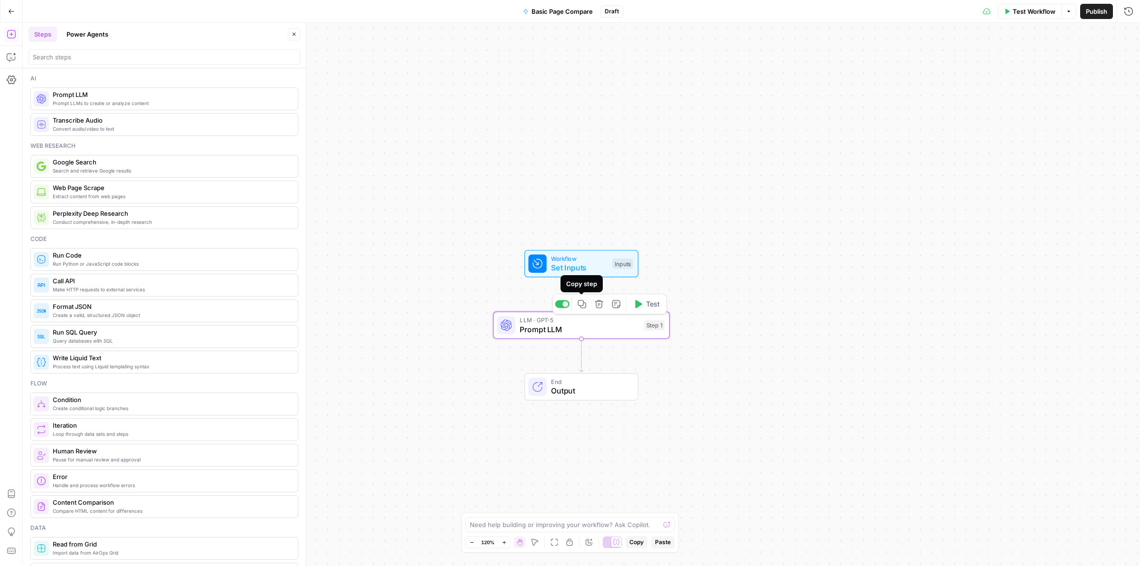
click at [583, 309] on button "Copy step" at bounding box center [582, 303] width 15 height 15
click at [580, 356] on icon "Edge from step_1 to end" at bounding box center [580, 355] width 3 height 33
click at [567, 385] on span "Prompt LLM" at bounding box center [579, 390] width 119 height 11
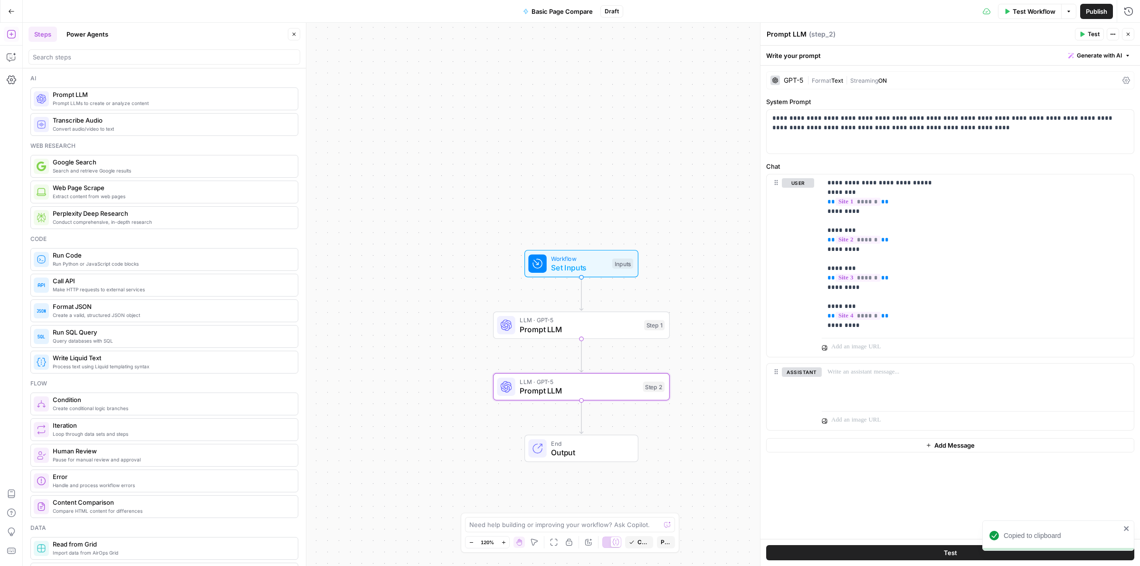
click at [801, 80] on div "GPT-5" at bounding box center [793, 80] width 19 height 7
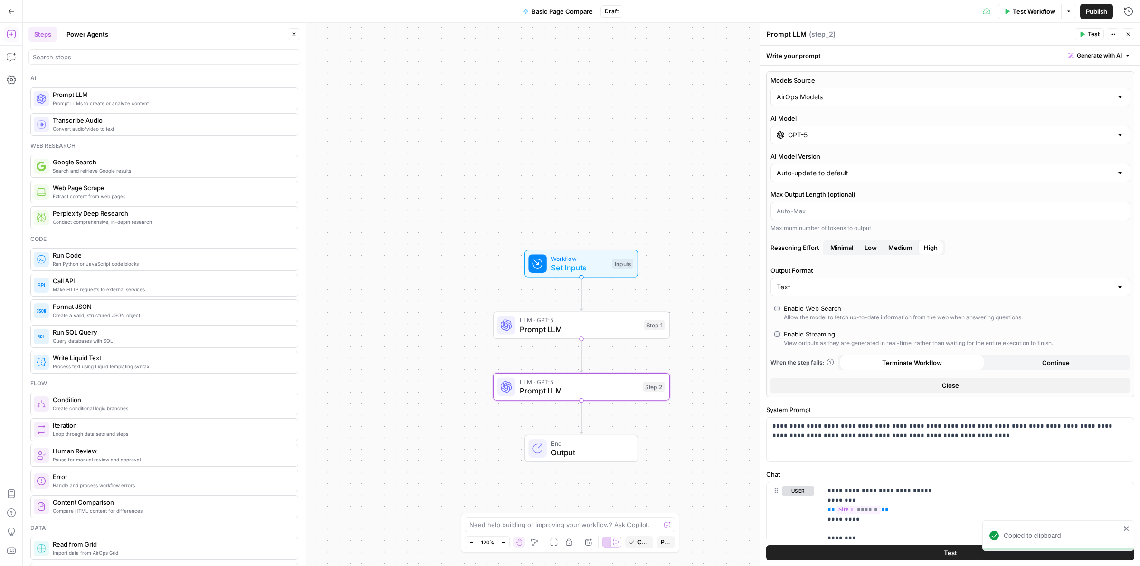
click at [830, 135] on input "GPT-5" at bounding box center [950, 134] width 324 height 9
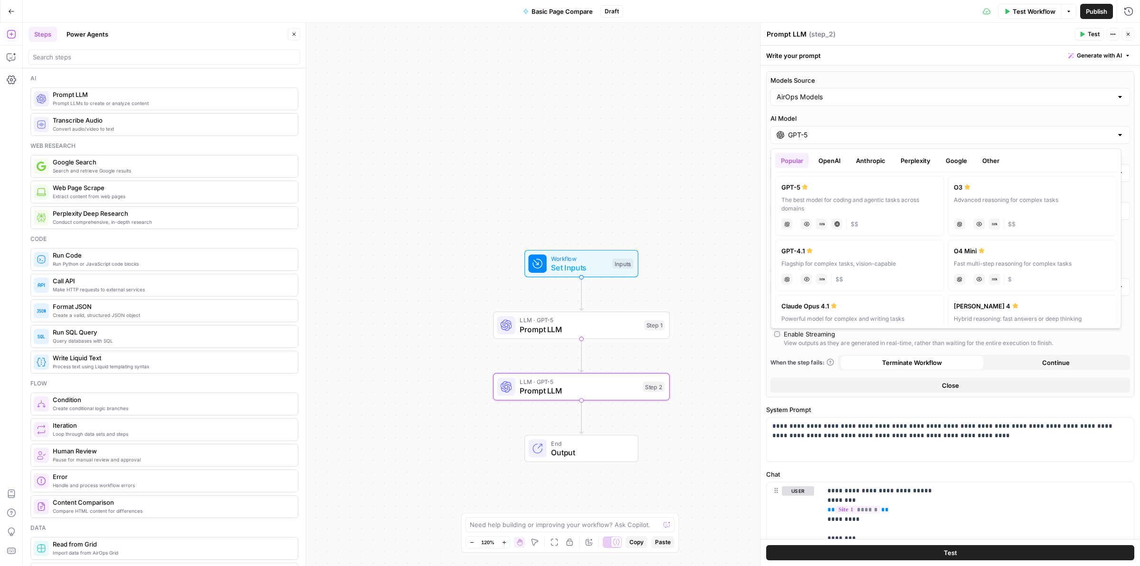
click at [868, 153] on button "Anthropic" at bounding box center [870, 160] width 41 height 15
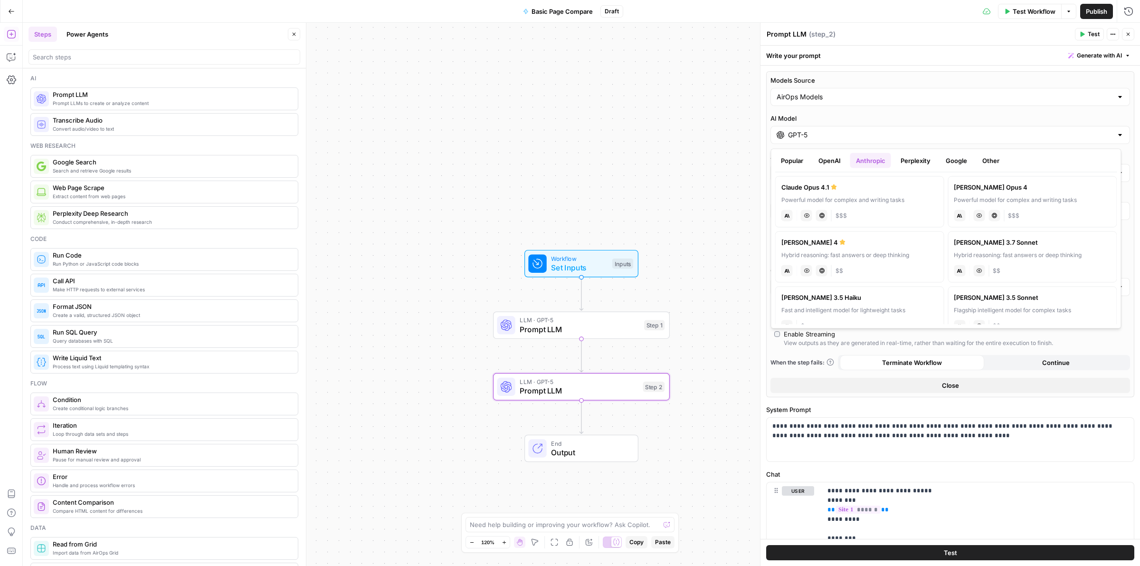
click at [839, 190] on div "Claude Opus 4.1" at bounding box center [859, 186] width 157 height 9
type input "Claude Opus 4.1"
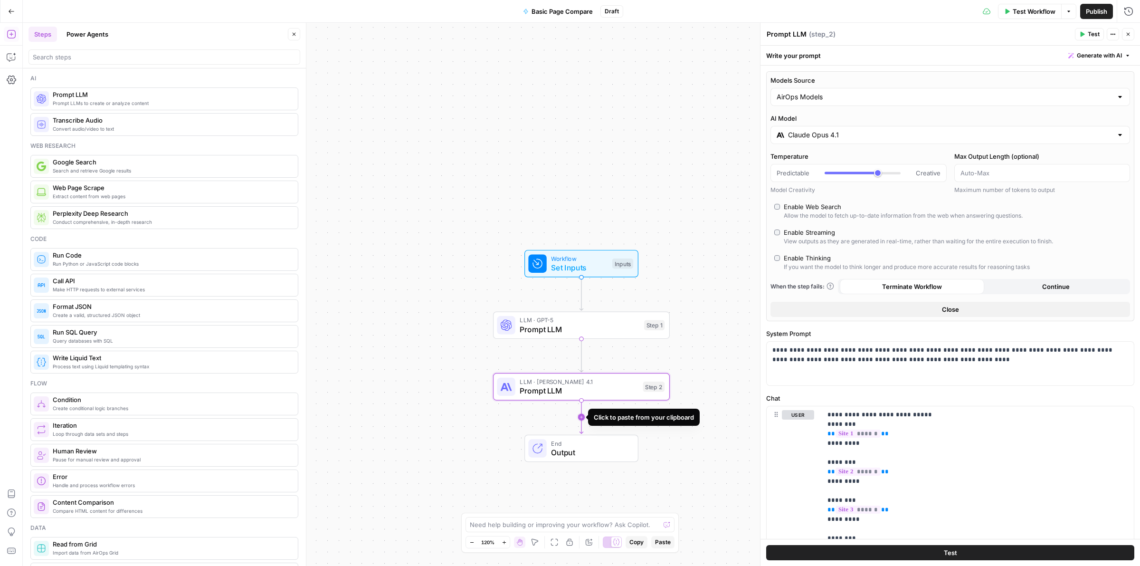
click at [582, 419] on icon "Edge from step_2 to end" at bounding box center [580, 416] width 3 height 33
click at [544, 444] on span "LLM · GPT-5" at bounding box center [579, 442] width 119 height 9
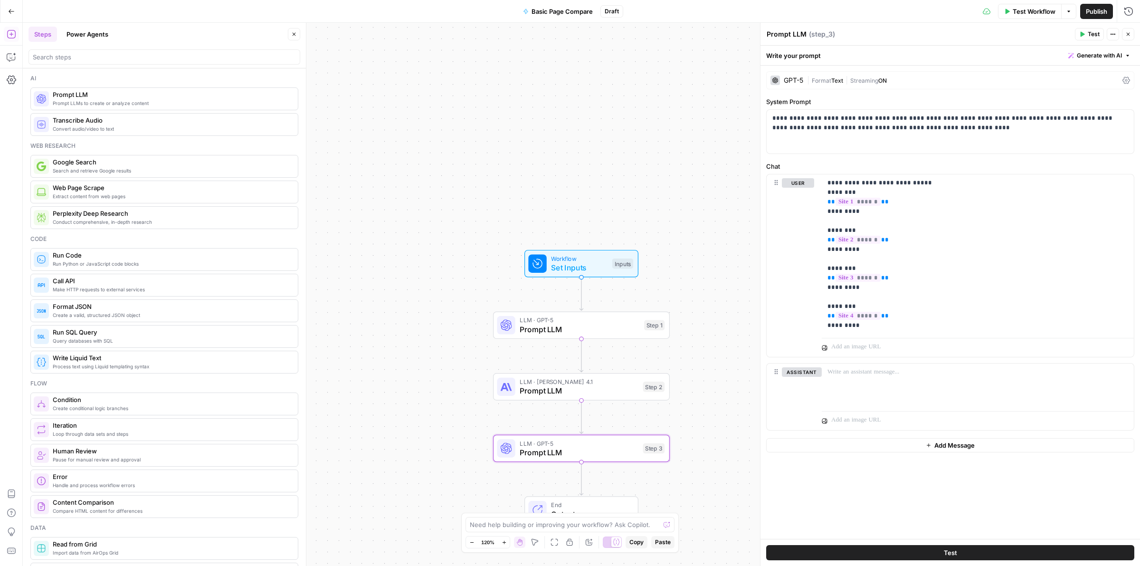
click at [800, 79] on div "GPT-5" at bounding box center [793, 80] width 19 height 7
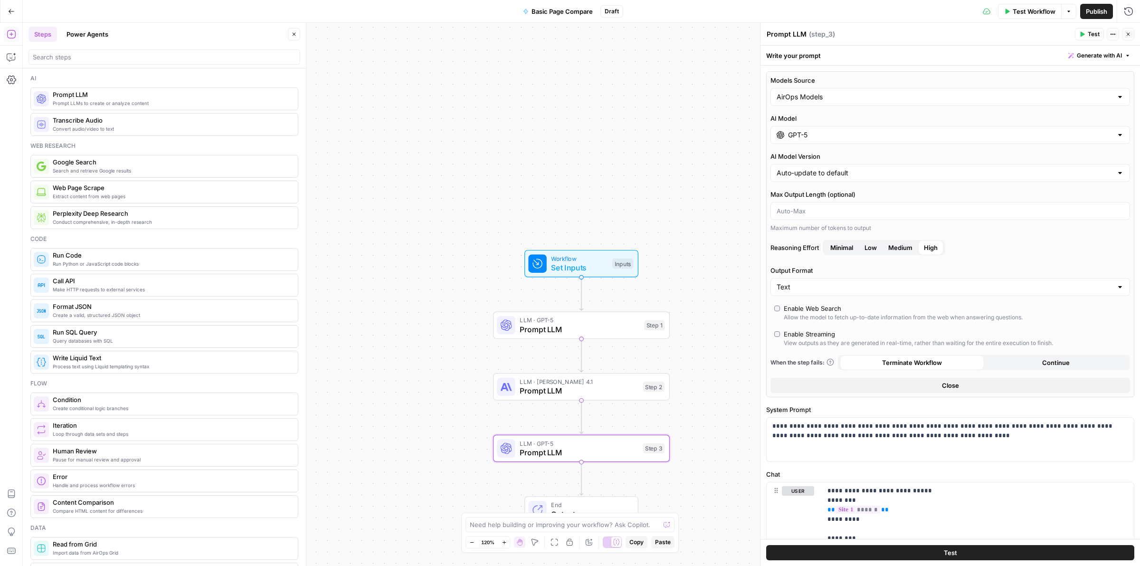
click at [824, 132] on input "GPT-5" at bounding box center [950, 134] width 324 height 9
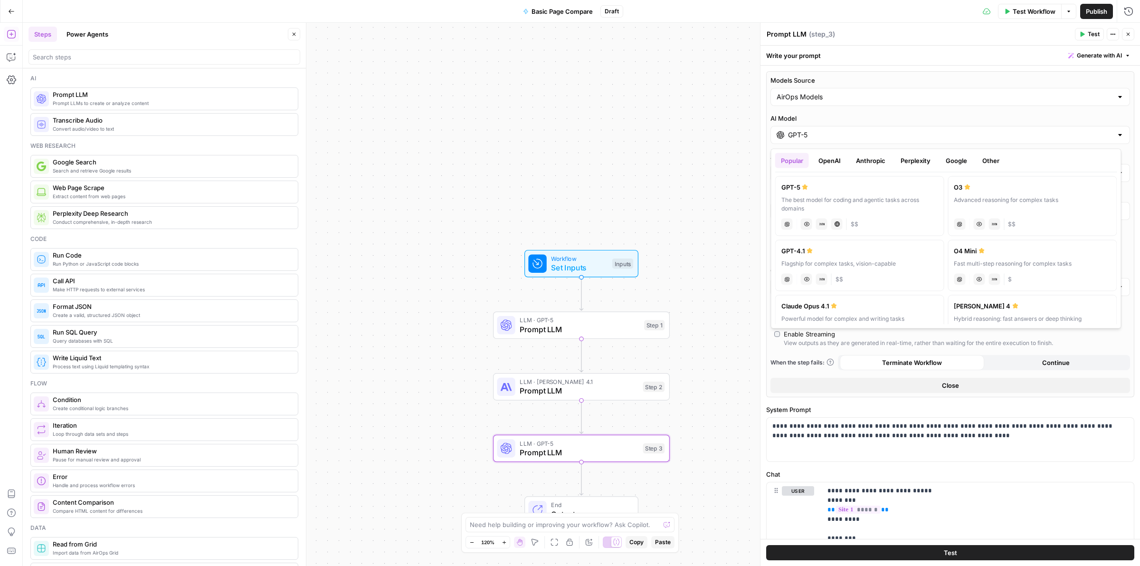
click at [903, 155] on button "Perplexity" at bounding box center [915, 160] width 41 height 15
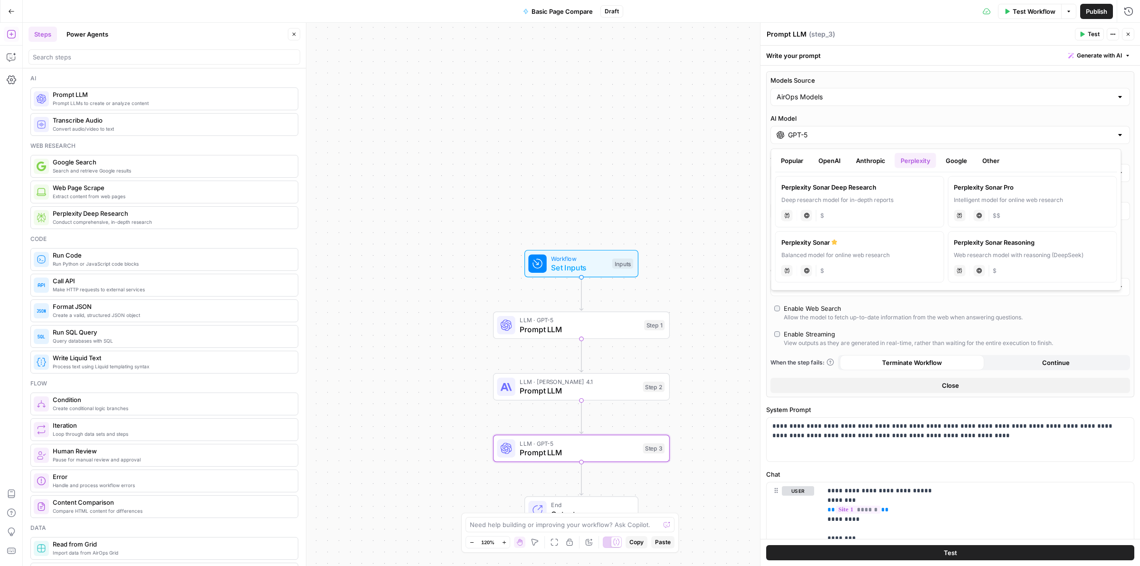
click at [860, 193] on label "Perplexity Sonar Deep Research Deep research model for in-depth reports perplex…" at bounding box center [859, 201] width 169 height 51
type input "Perplexity Sonar Deep Research"
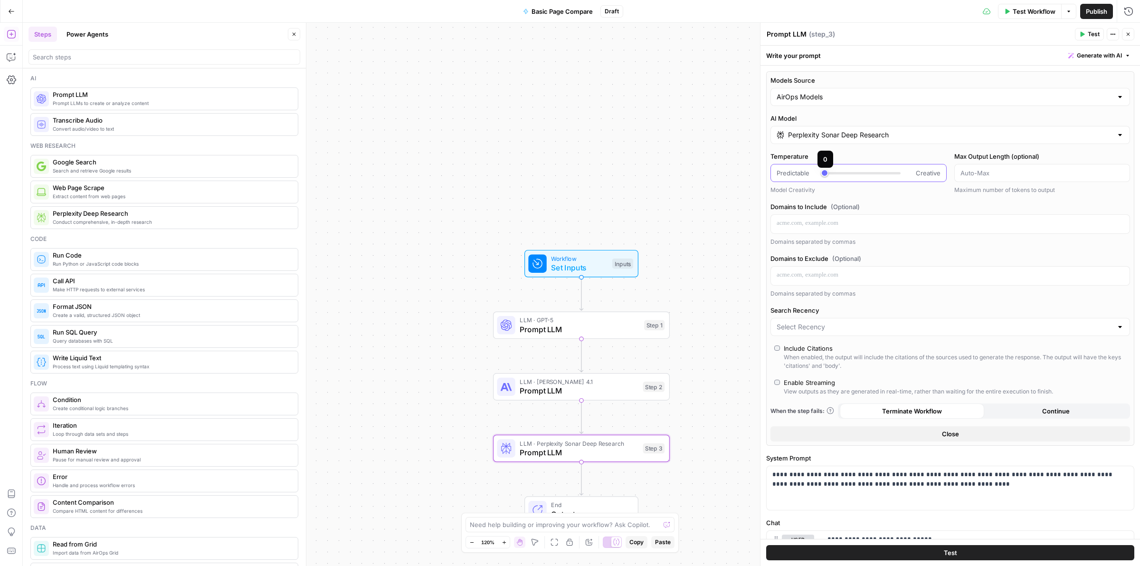
type input "***"
drag, startPoint x: 872, startPoint y: 174, endPoint x: 830, endPoint y: 172, distance: 42.3
click at [830, 172] on div at bounding box center [828, 173] width 8 height 2
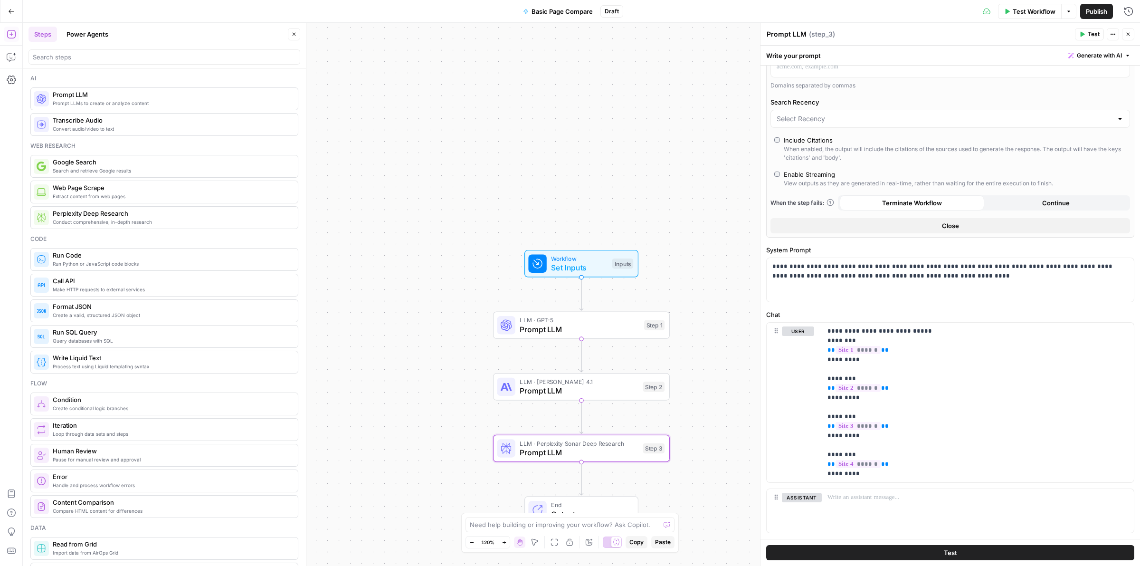
scroll to position [232, 0]
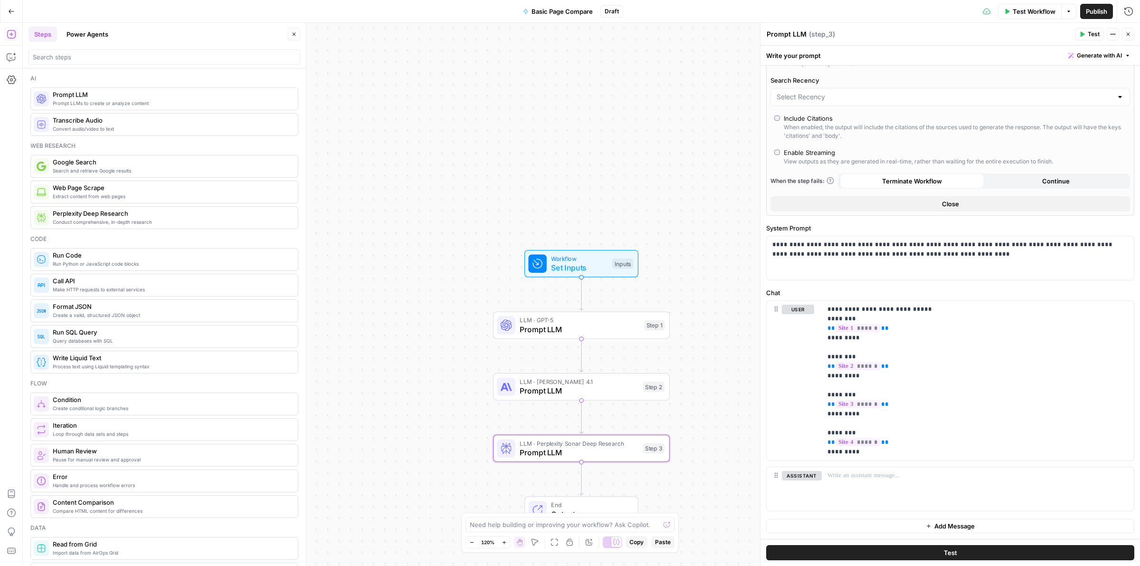
click at [1129, 33] on icon "button" at bounding box center [1127, 34] width 3 height 3
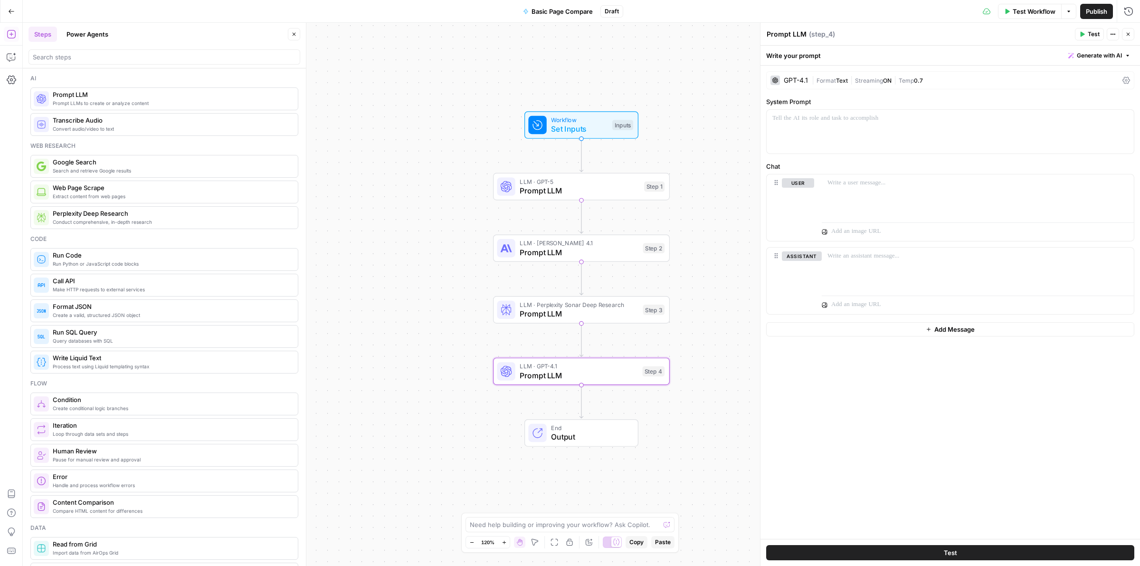
click at [797, 86] on div "GPT-4.1 | Format Text | Streaming ON | Temp 0.7" at bounding box center [950, 80] width 368 height 18
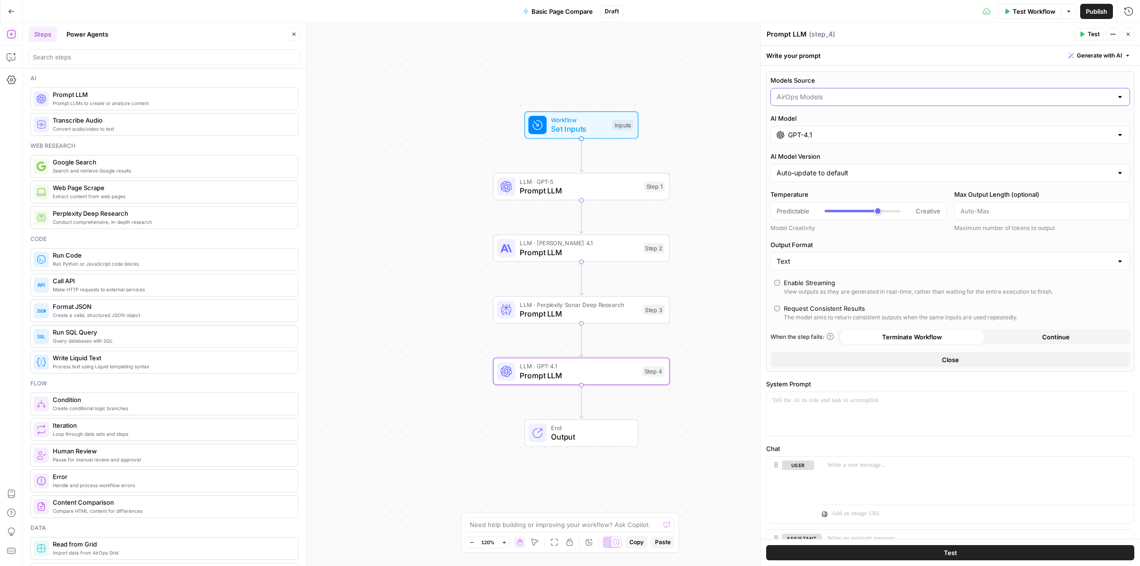
click at [848, 101] on input "Models Source" at bounding box center [944, 96] width 336 height 9
drag, startPoint x: 815, startPoint y: 120, endPoint x: 834, endPoint y: 114, distance: 19.7
click at [817, 120] on span "AirOps Models" at bounding box center [940, 120] width 322 height 9
type input "AirOps Models"
click at [834, 138] on input "GPT-4.1" at bounding box center [950, 134] width 324 height 9
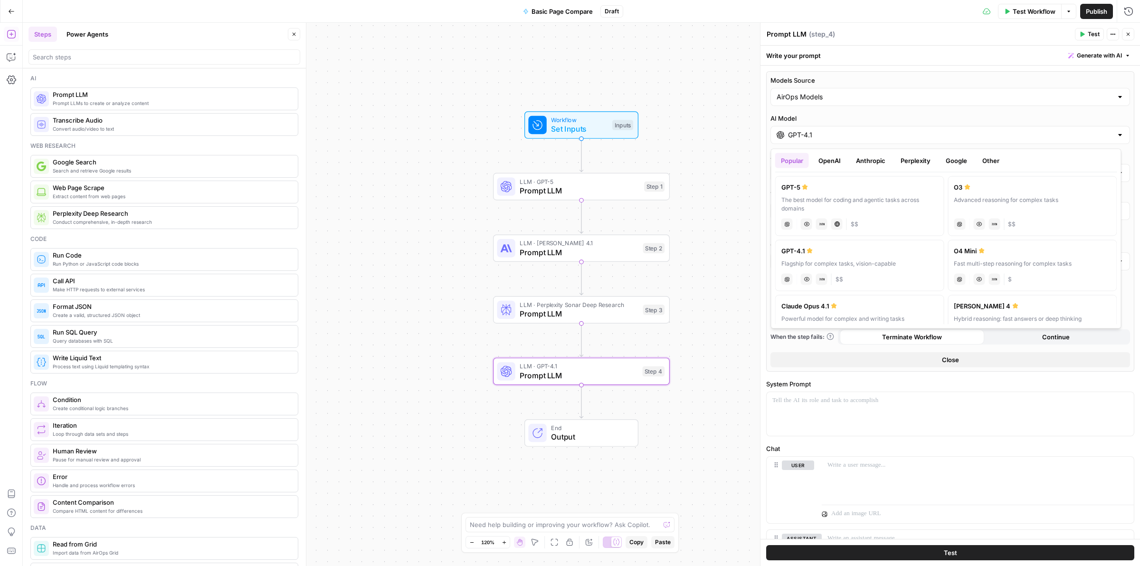
click at [868, 160] on button "Anthropic" at bounding box center [870, 160] width 41 height 15
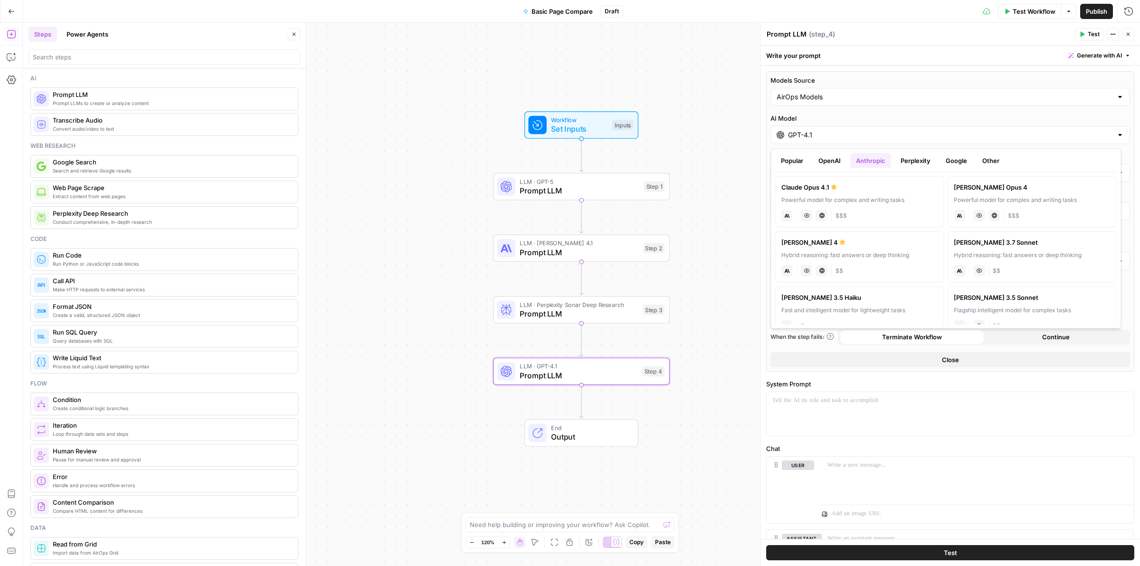
click at [811, 252] on div "Hybrid reasoning: fast answers or deep thinking" at bounding box center [859, 255] width 157 height 9
type input "[PERSON_NAME] 4"
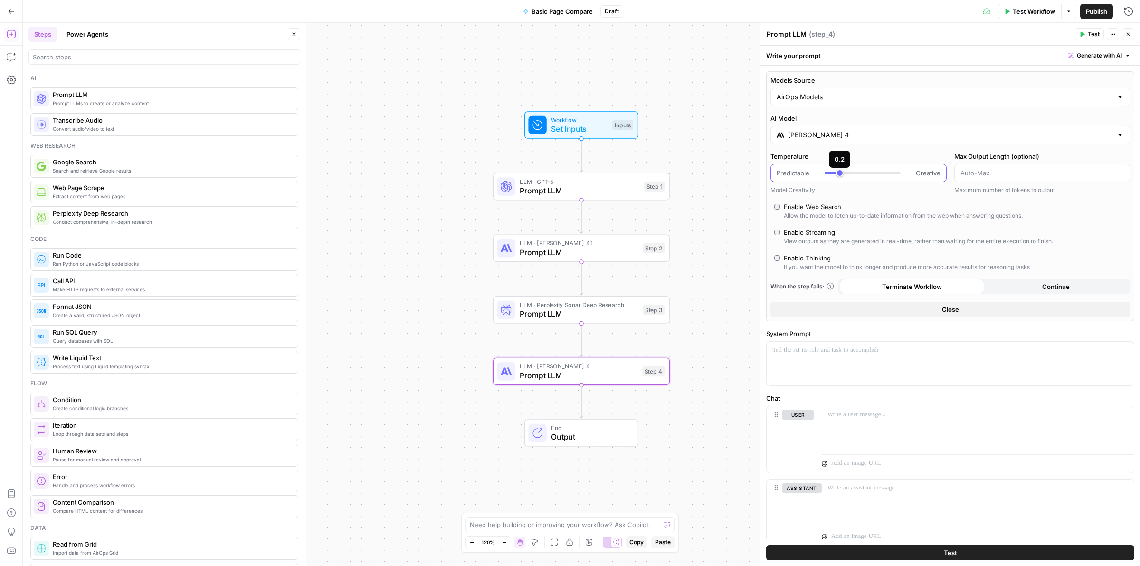
type input "***"
drag, startPoint x: 847, startPoint y: 174, endPoint x: 834, endPoint y: 174, distance: 12.3
click at [834, 174] on div at bounding box center [862, 173] width 76 height 2
click at [897, 359] on div at bounding box center [949, 363] width 367 height 44
click at [899, 418] on p at bounding box center [977, 414] width 301 height 9
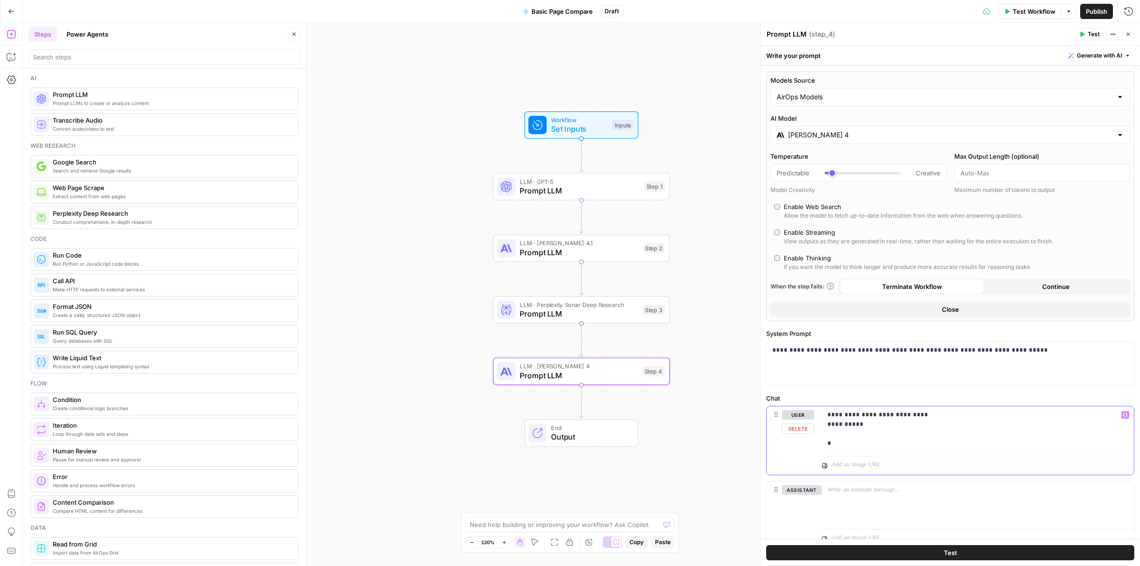
click at [856, 448] on p "**********" at bounding box center [973, 429] width 292 height 38
drag, startPoint x: 833, startPoint y: 435, endPoint x: 819, endPoint y: 427, distance: 15.9
click at [819, 427] on div "**********" at bounding box center [949, 440] width 367 height 68
copy p "**********"
click at [894, 445] on p "**********" at bounding box center [973, 429] width 292 height 38
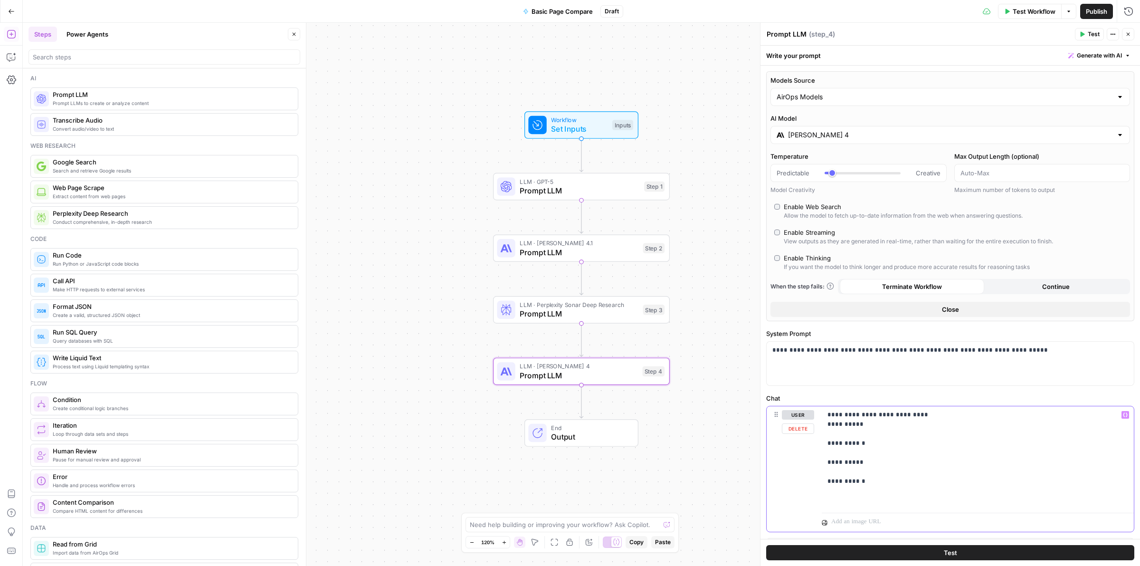
click at [846, 435] on p "**********" at bounding box center [973, 457] width 292 height 95
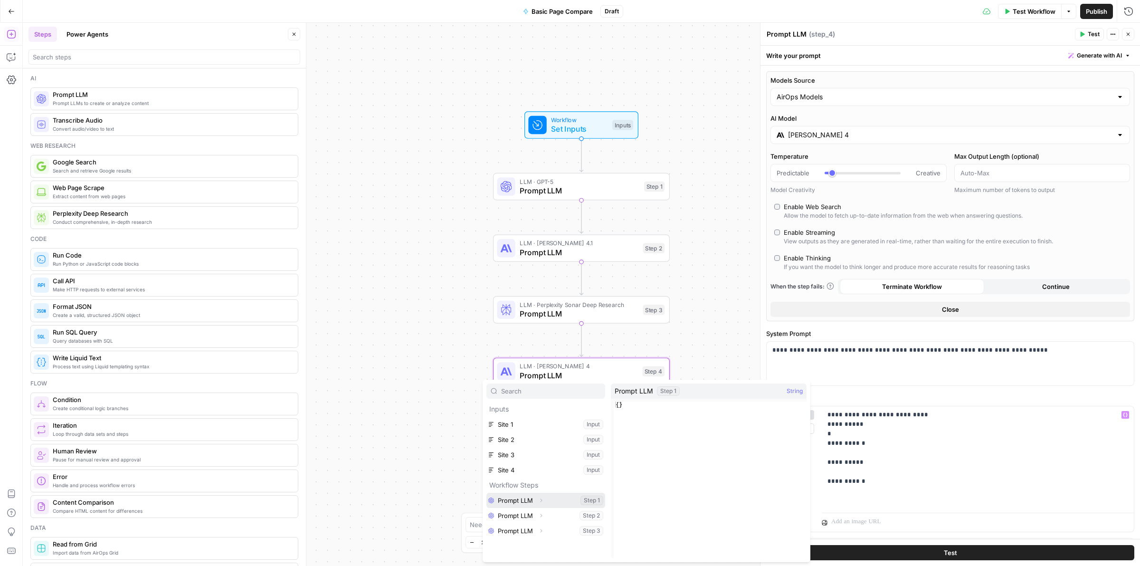
click at [534, 500] on button "Select variable Prompt LLM" at bounding box center [545, 499] width 119 height 15
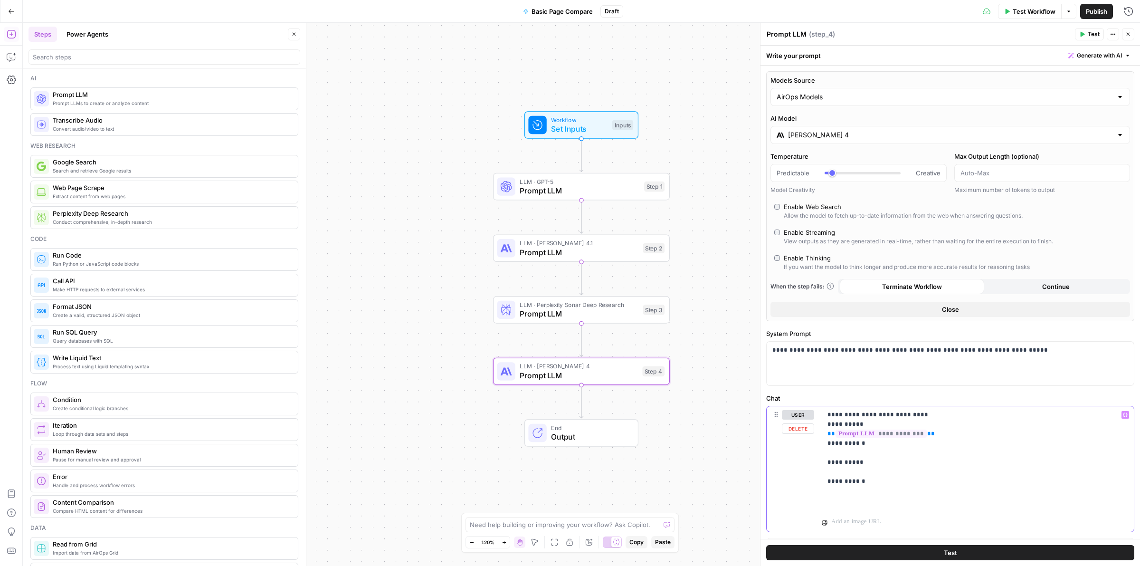
click at [856, 452] on p "**********" at bounding box center [973, 457] width 292 height 95
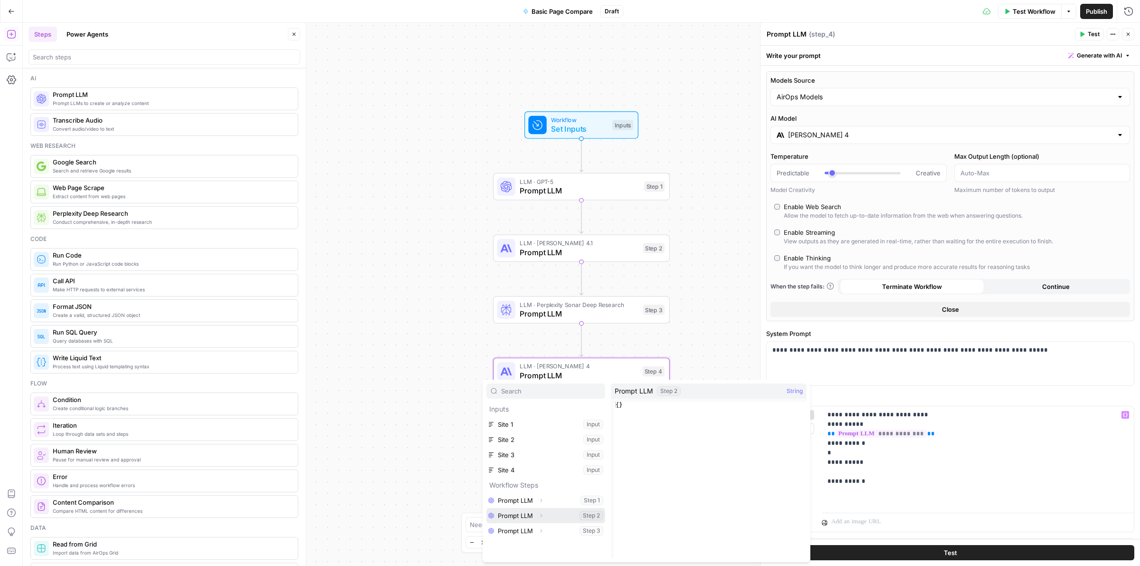
click at [514, 517] on button "Select variable Prompt LLM" at bounding box center [545, 515] width 119 height 15
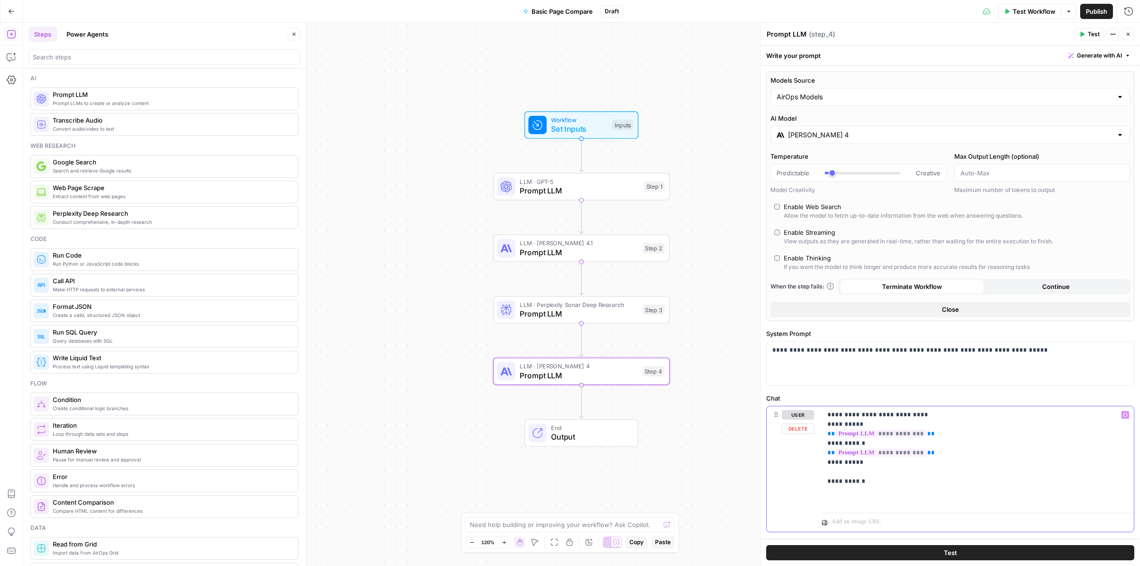
click at [858, 471] on p "**********" at bounding box center [973, 457] width 292 height 95
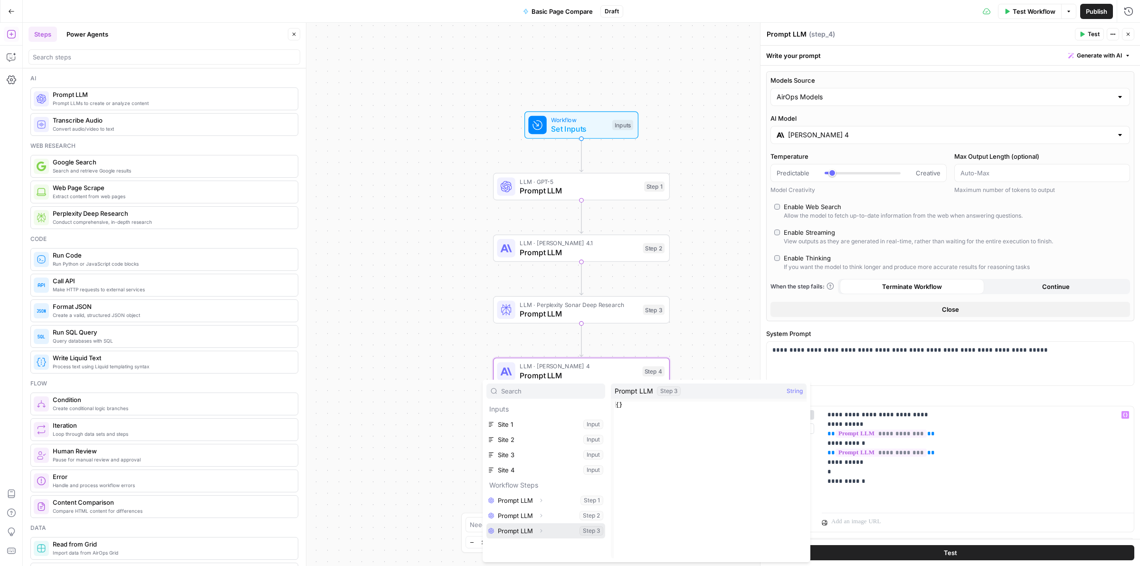
click at [519, 525] on button "Select variable Prompt LLM" at bounding box center [545, 530] width 119 height 15
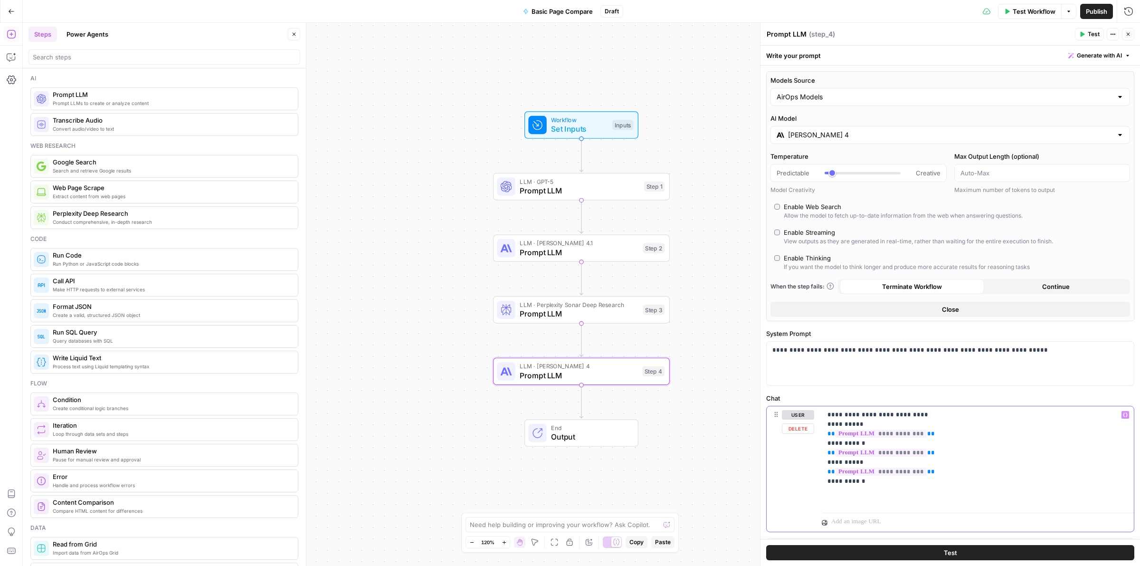
click at [849, 444] on p "**********" at bounding box center [973, 457] width 292 height 95
drag, startPoint x: 910, startPoint y: 453, endPoint x: 815, endPoint y: 450, distance: 95.0
click at [815, 450] on div "**********" at bounding box center [949, 468] width 367 height 125
click at [898, 445] on p "**********" at bounding box center [973, 457] width 292 height 95
drag, startPoint x: 892, startPoint y: 461, endPoint x: 860, endPoint y: 463, distance: 32.4
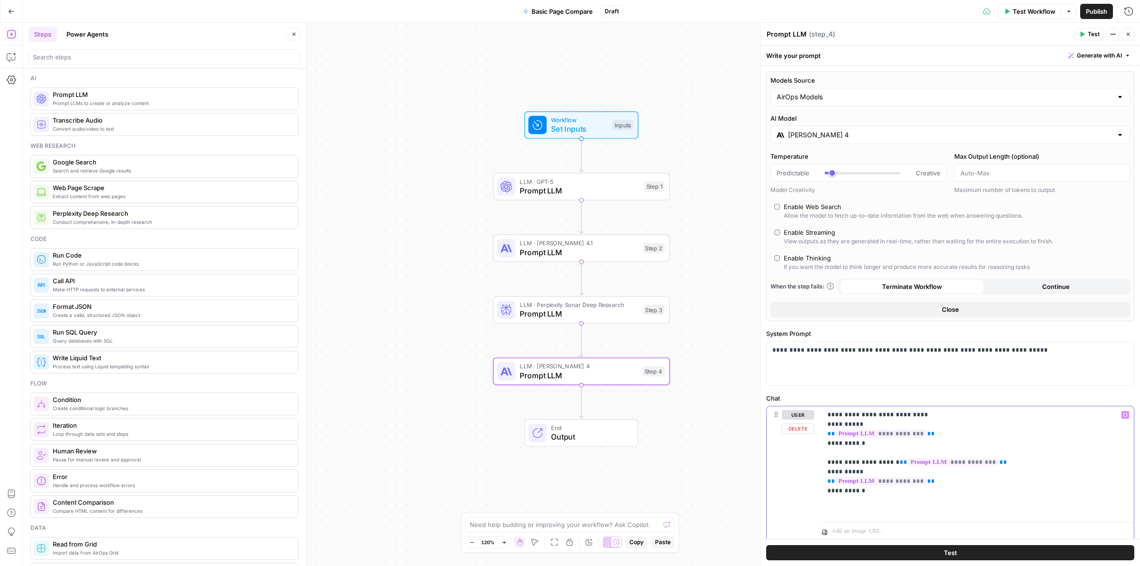
click at [860, 463] on p "**********" at bounding box center [973, 462] width 292 height 104
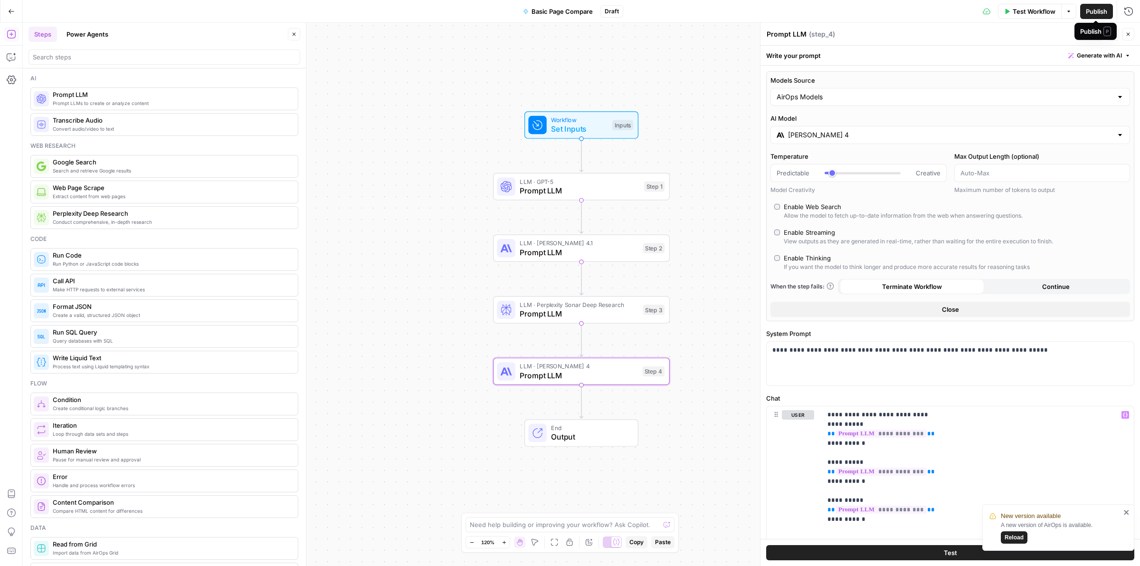
click at [1091, 10] on span "Publish" at bounding box center [1096, 11] width 21 height 9
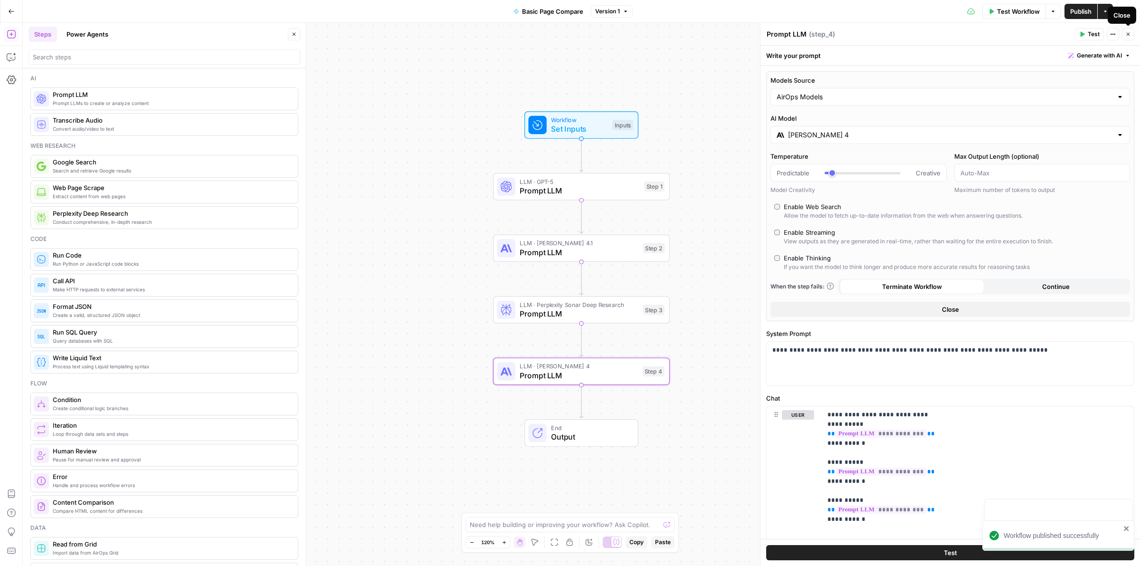
click at [1128, 36] on icon "button" at bounding box center [1128, 34] width 6 height 6
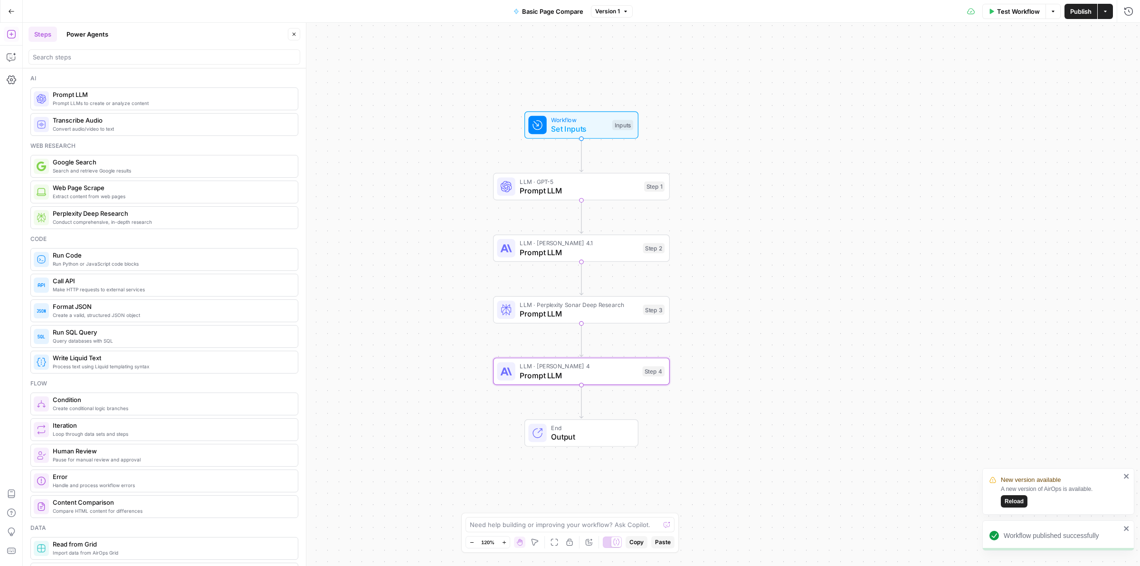
click at [1013, 500] on span "Reload" at bounding box center [1013, 501] width 19 height 9
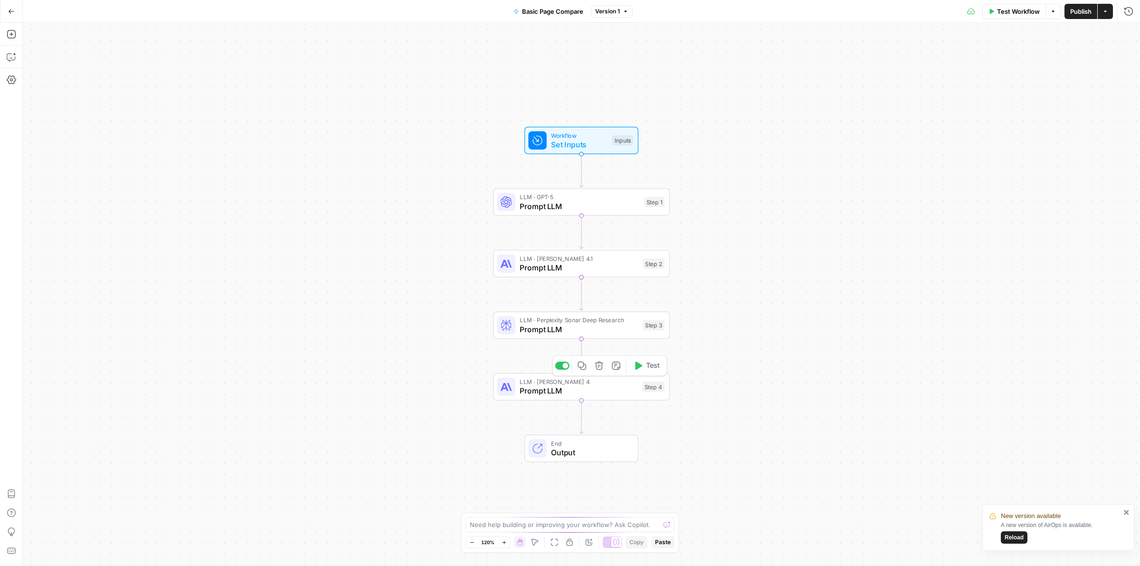
click at [568, 388] on span "Prompt LLM" at bounding box center [579, 390] width 118 height 11
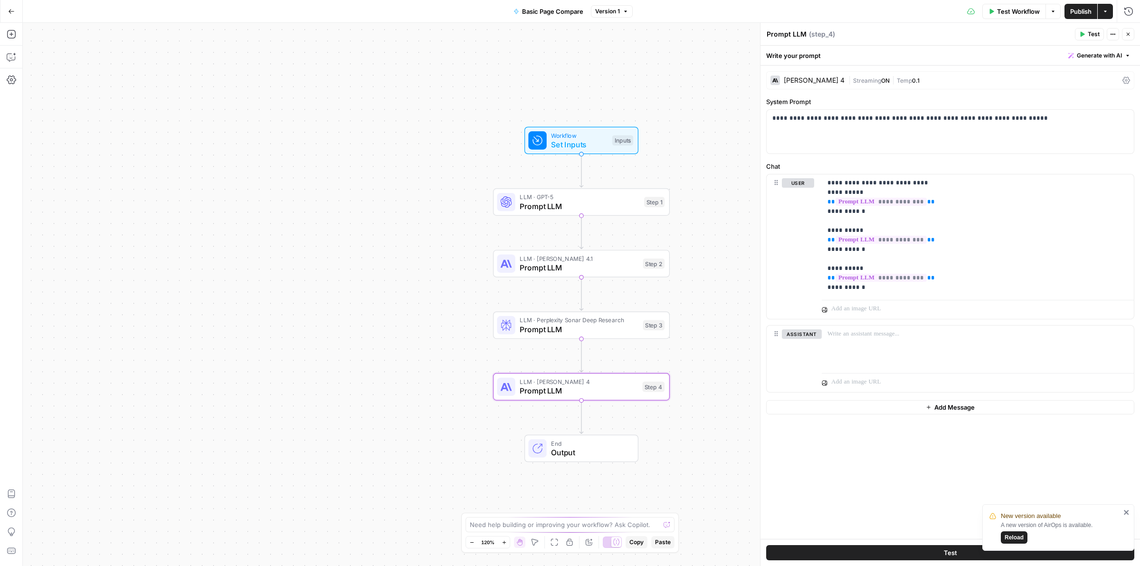
click at [1082, 32] on icon "button" at bounding box center [1082, 34] width 6 height 6
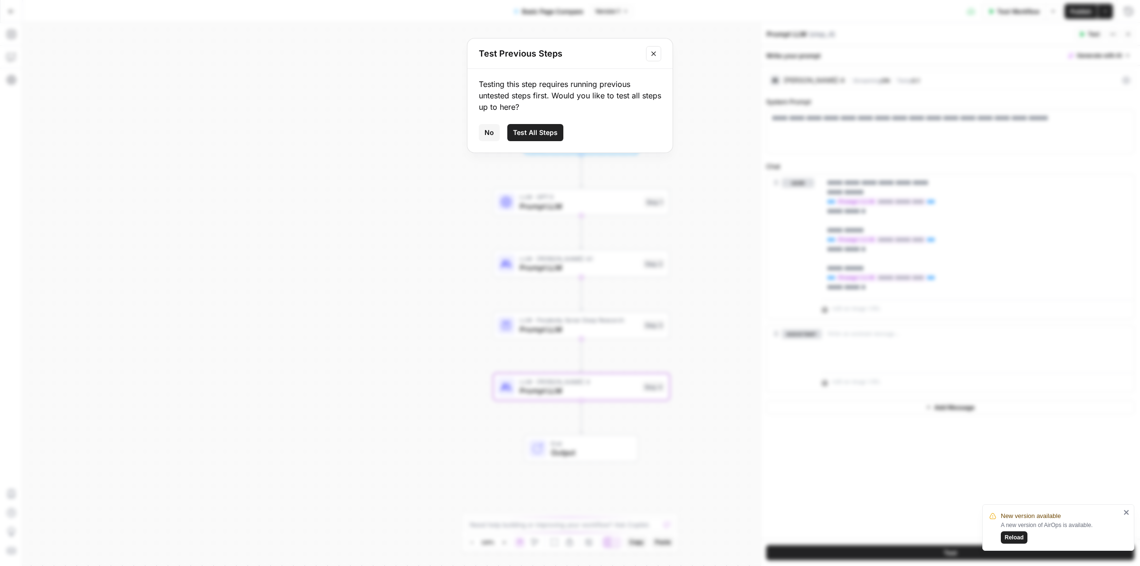
click at [537, 131] on span "Test All Steps" at bounding box center [535, 132] width 45 height 9
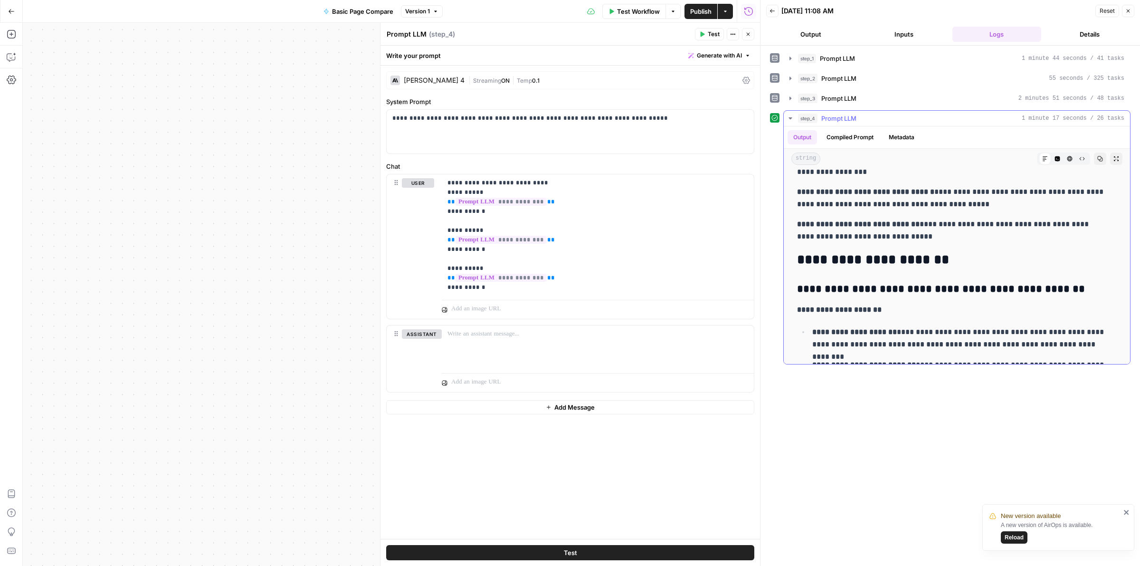
scroll to position [969, 0]
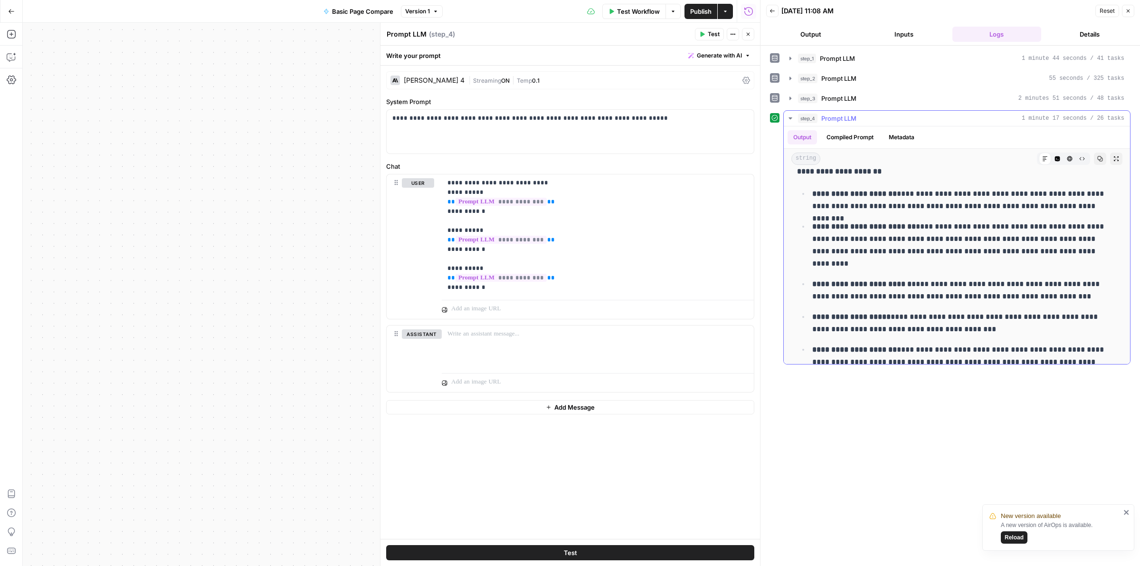
drag, startPoint x: 1015, startPoint y: 215, endPoint x: 1007, endPoint y: 272, distance: 57.6
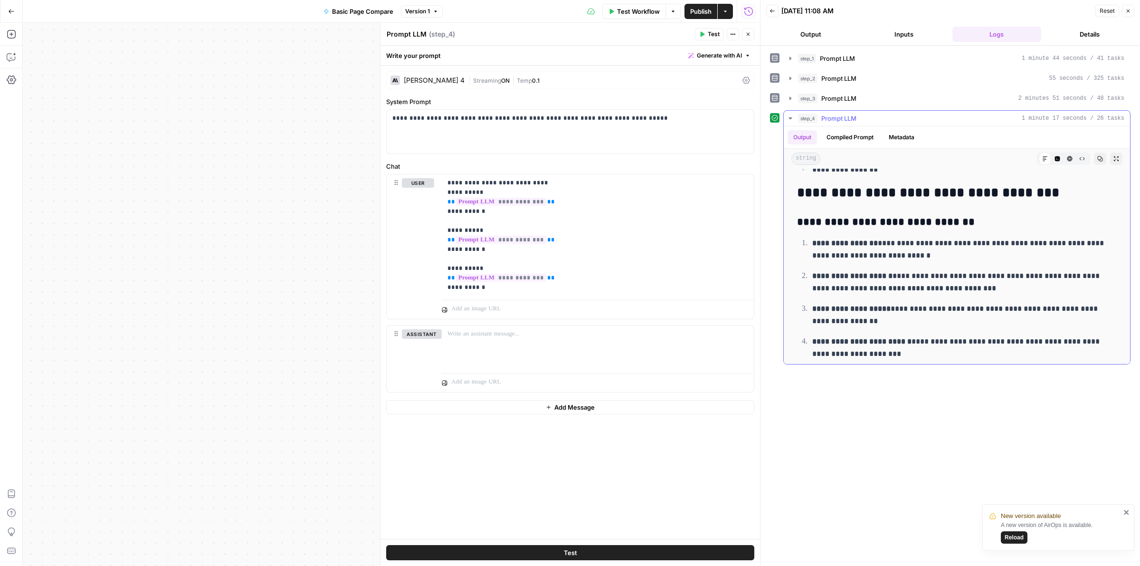
scroll to position [3601, 0]
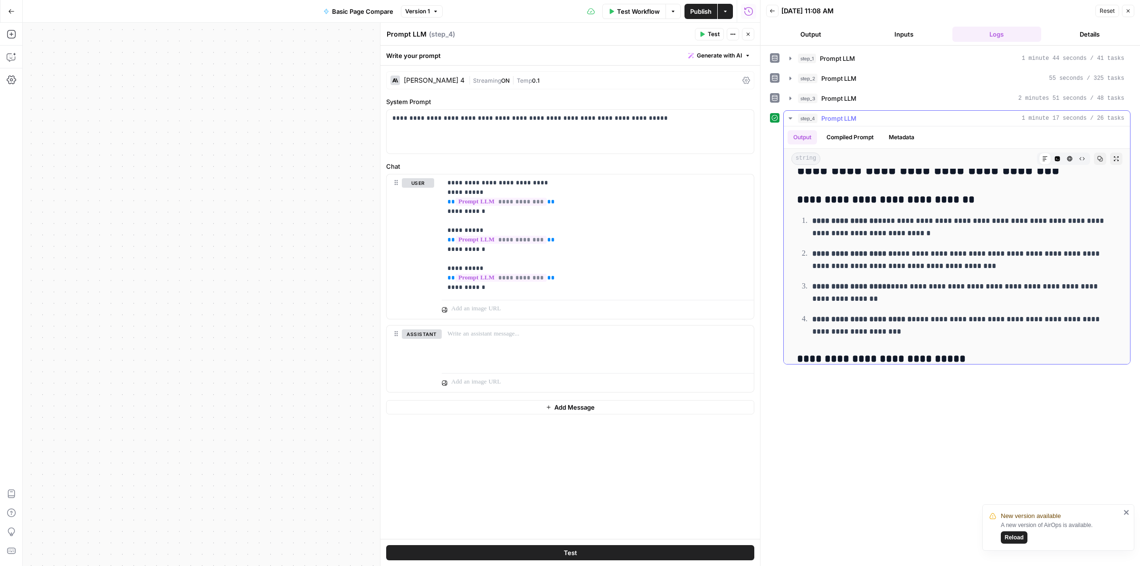
drag, startPoint x: 986, startPoint y: 212, endPoint x: 983, endPoint y: 255, distance: 42.9
click at [975, 268] on p "**********" at bounding box center [959, 259] width 295 height 25
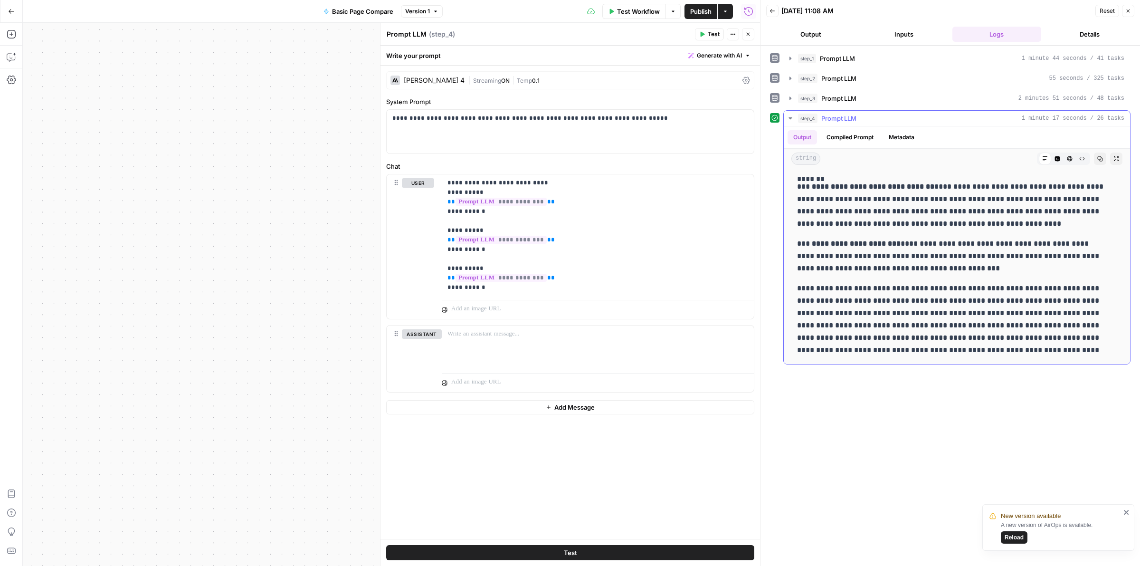
scroll to position [4855, 0]
